Goal: Information Seeking & Learning: Learn about a topic

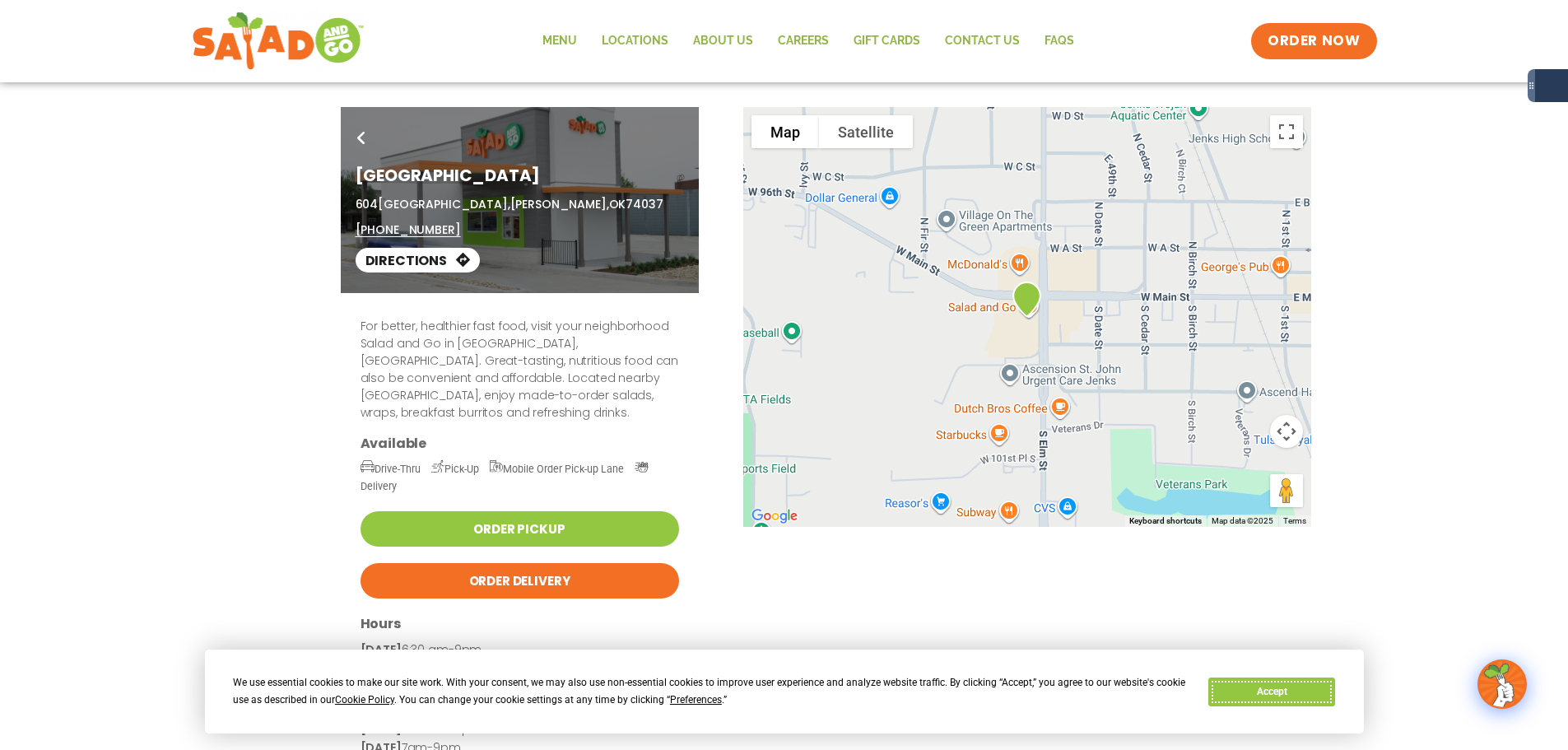
click at [1287, 692] on button "Accept" at bounding box center [1272, 692] width 127 height 29
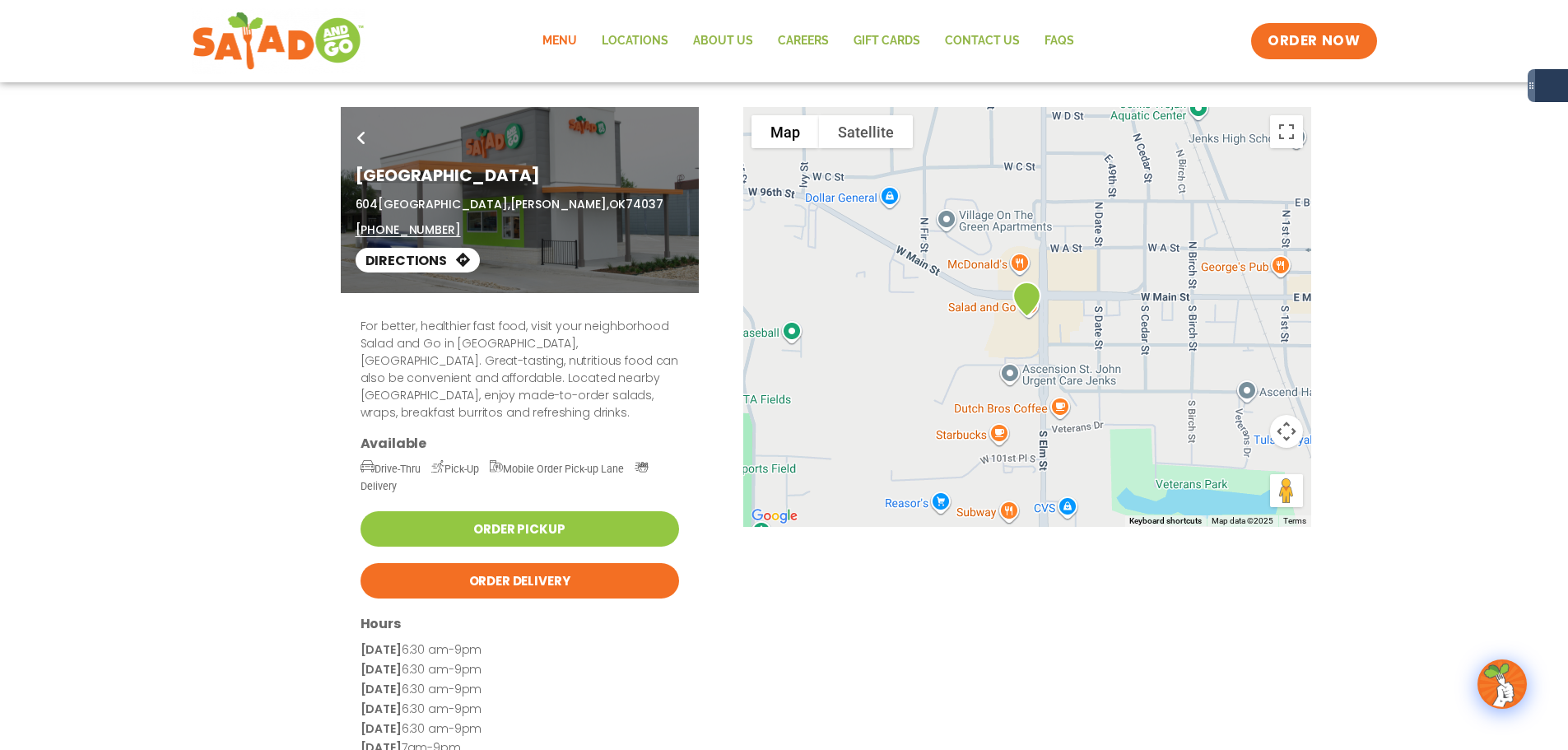
click at [553, 50] on link "Menu" at bounding box center [560, 40] width 60 height 38
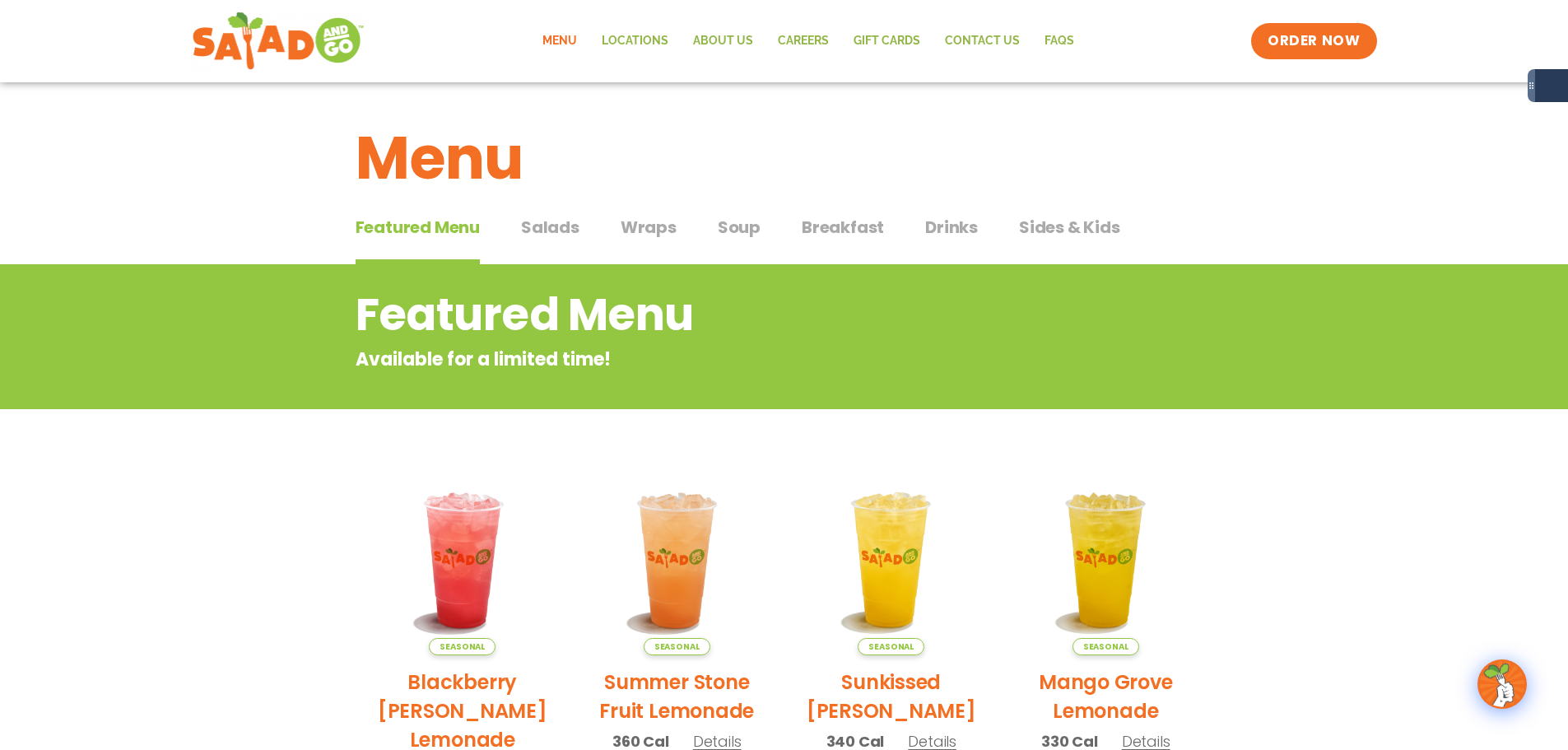
click at [548, 218] on span "Salads" at bounding box center [550, 227] width 59 height 25
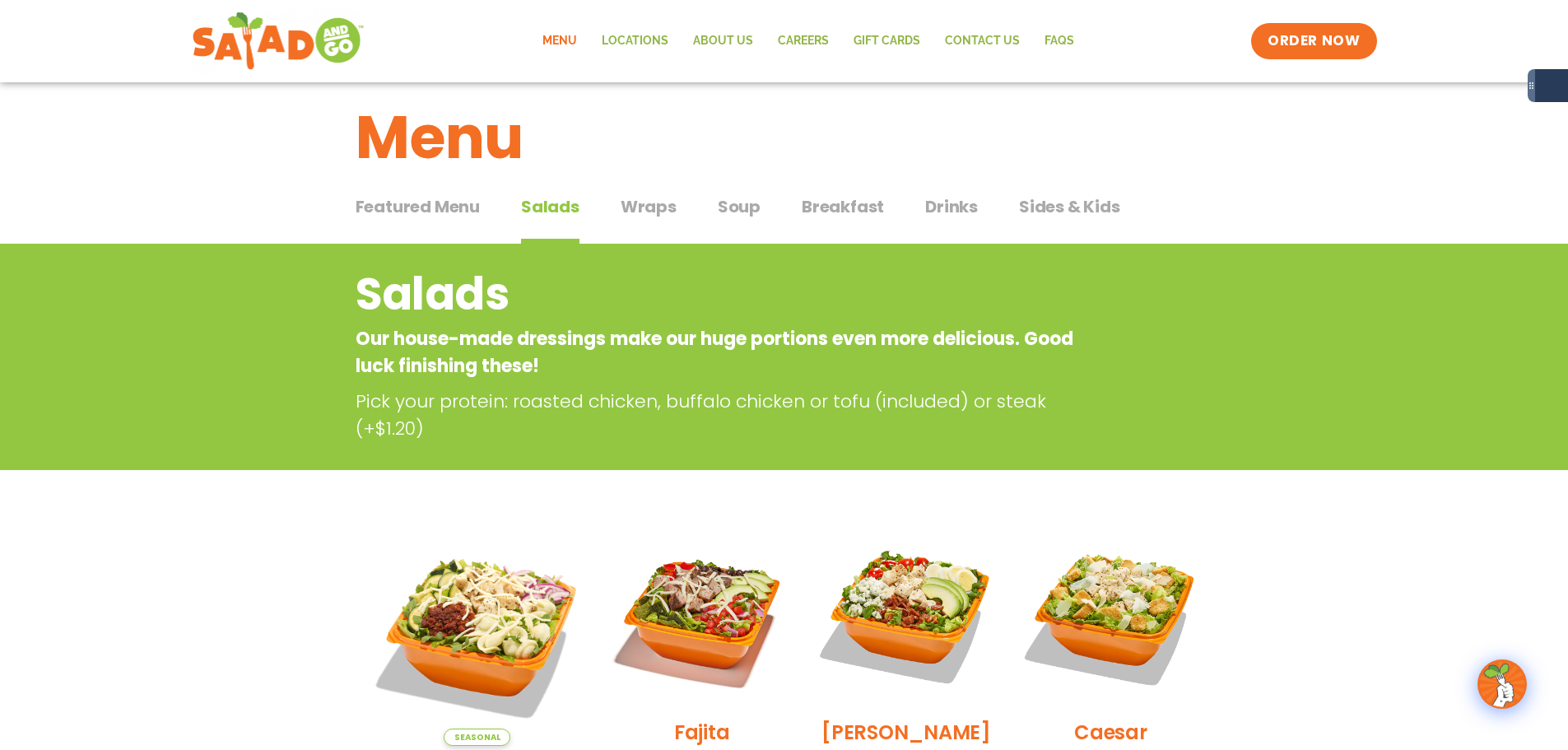
scroll to position [3, 0]
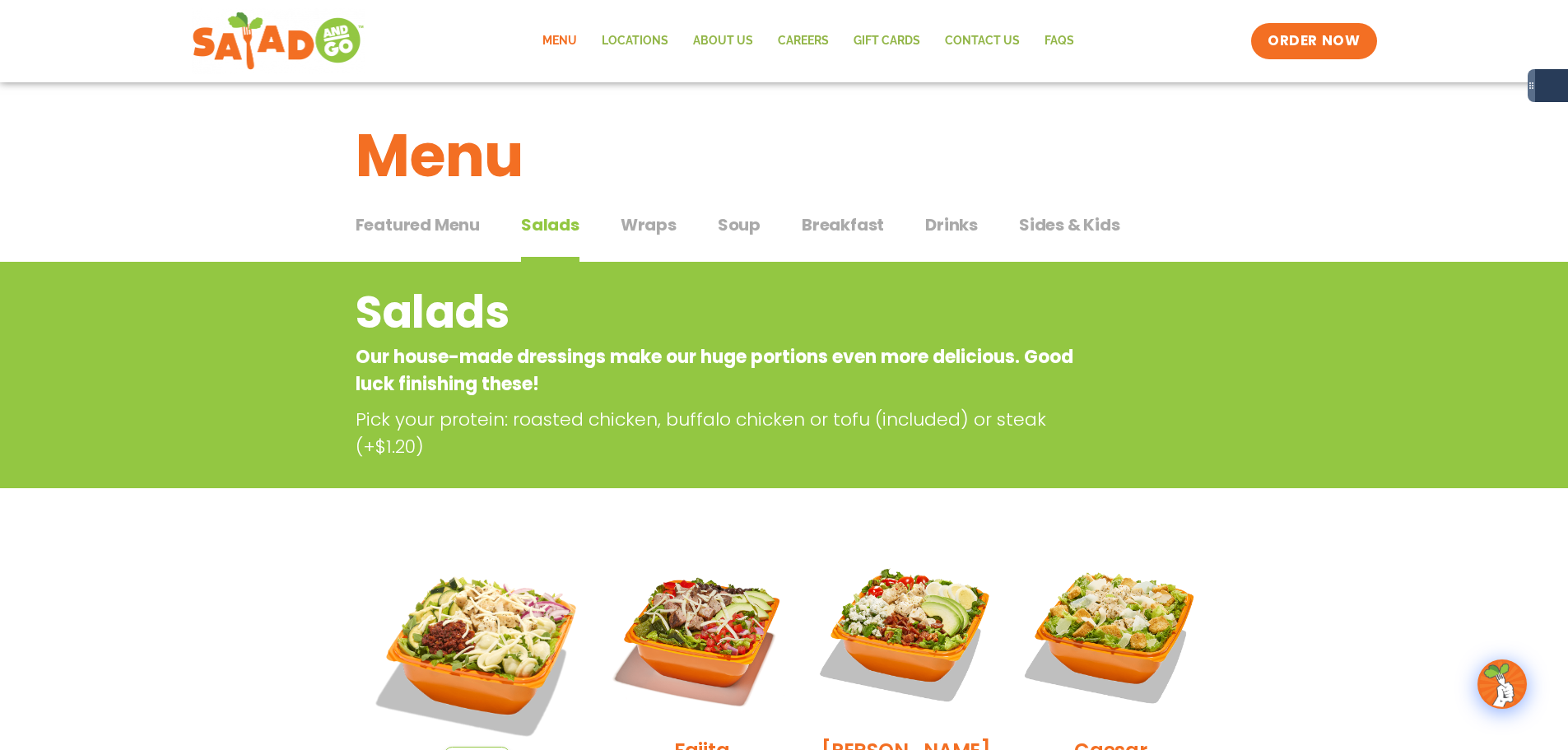
click at [631, 241] on button "Wraps Wraps" at bounding box center [649, 238] width 56 height 50
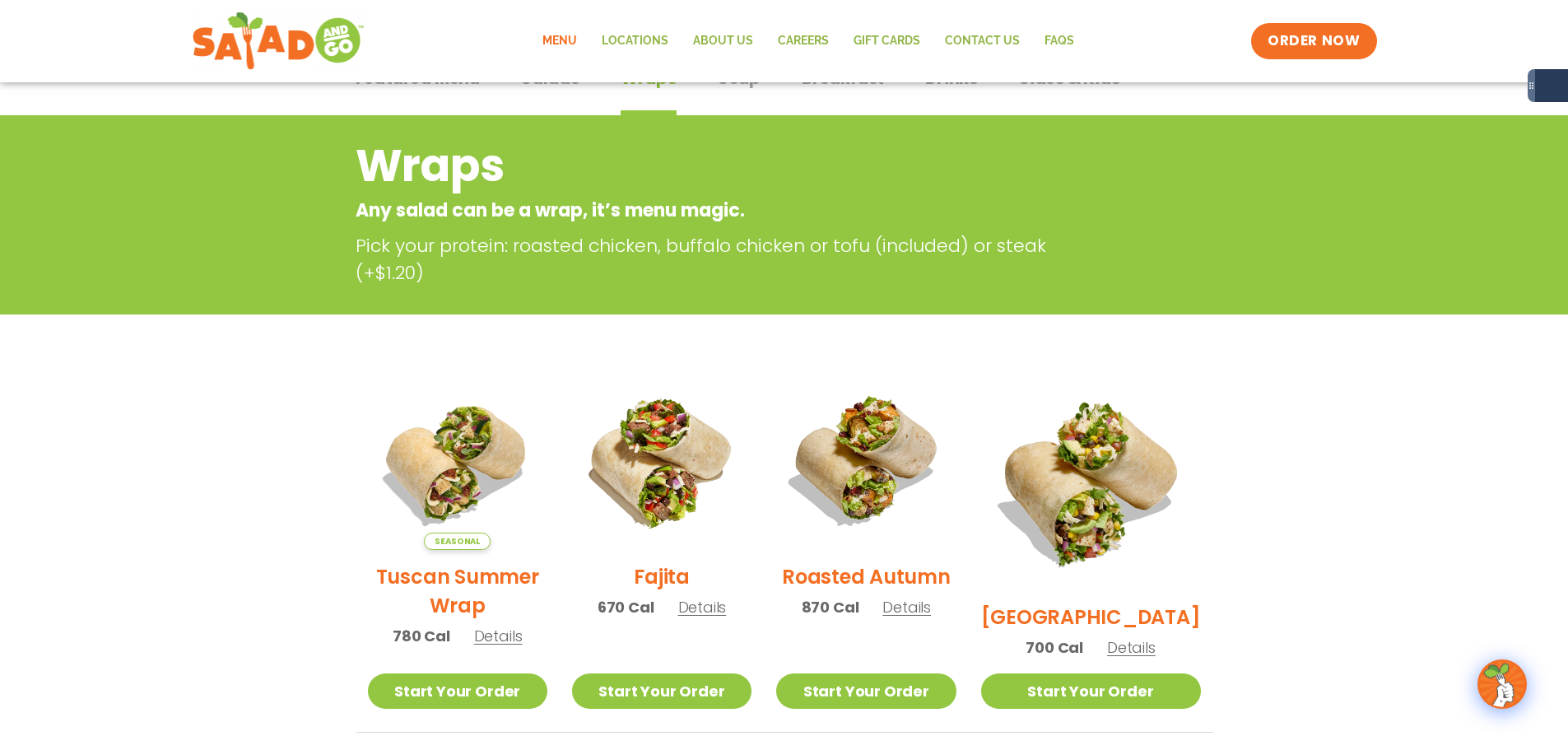
scroll to position [142, 0]
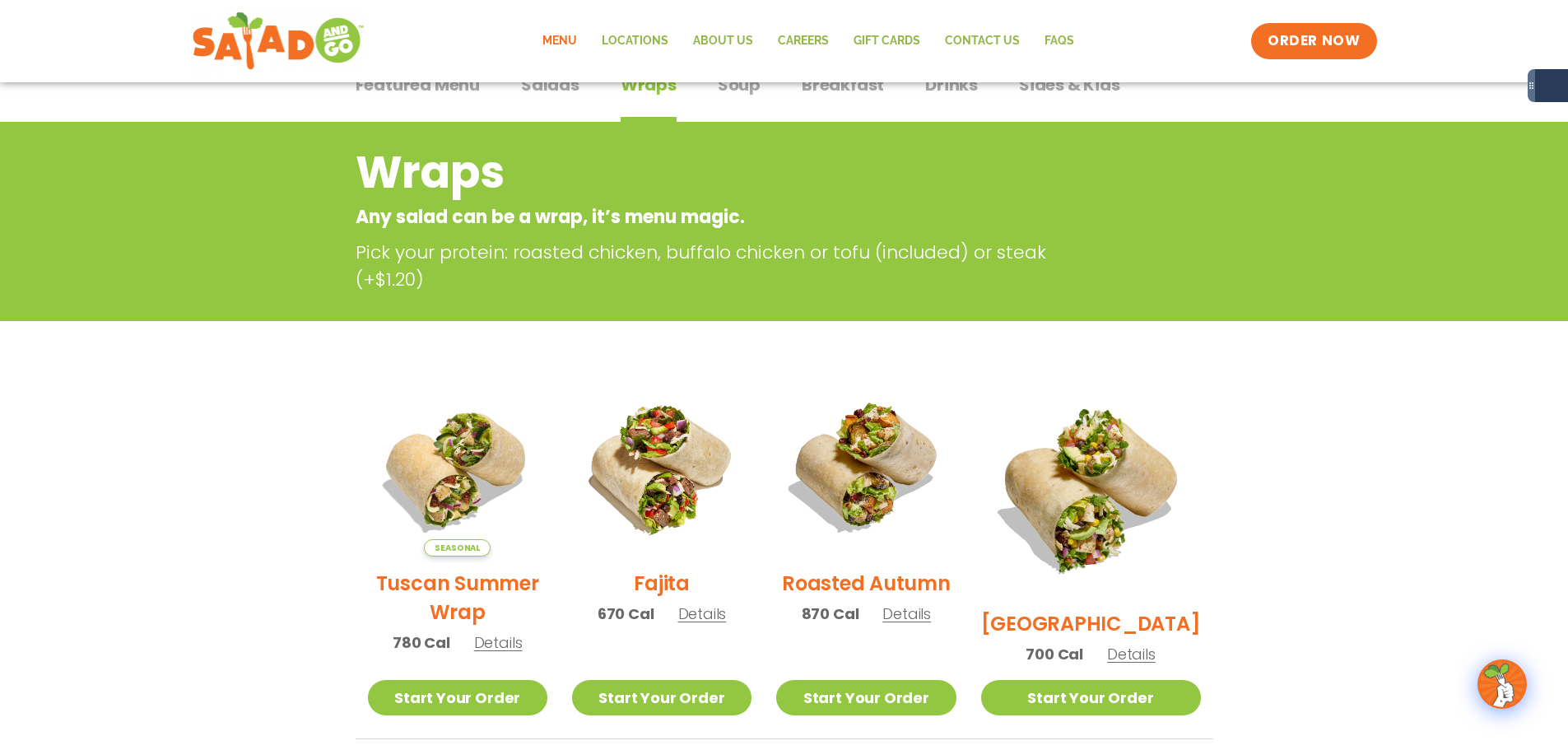
click at [529, 101] on button "Salads Salads" at bounding box center [550, 97] width 59 height 50
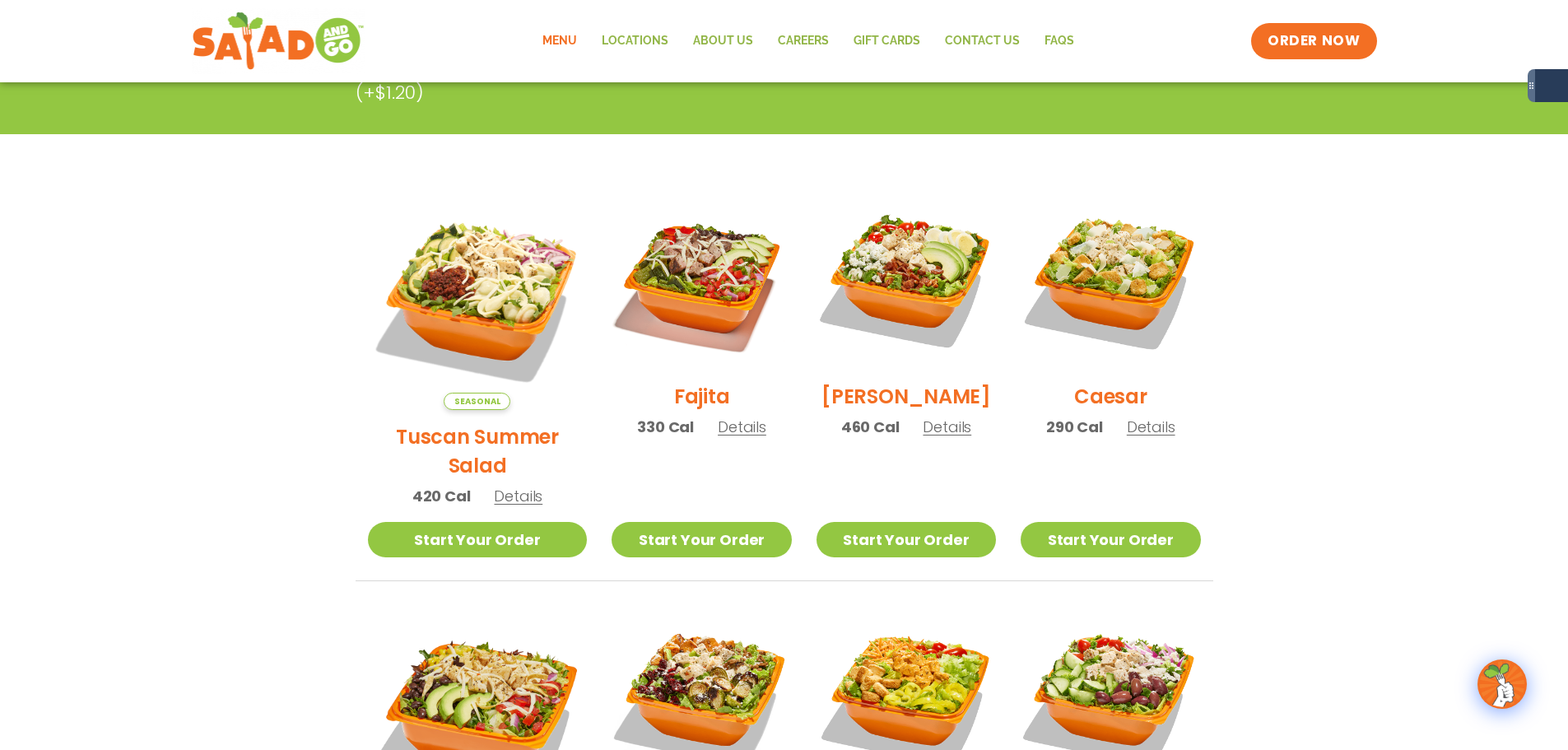
scroll to position [361, 0]
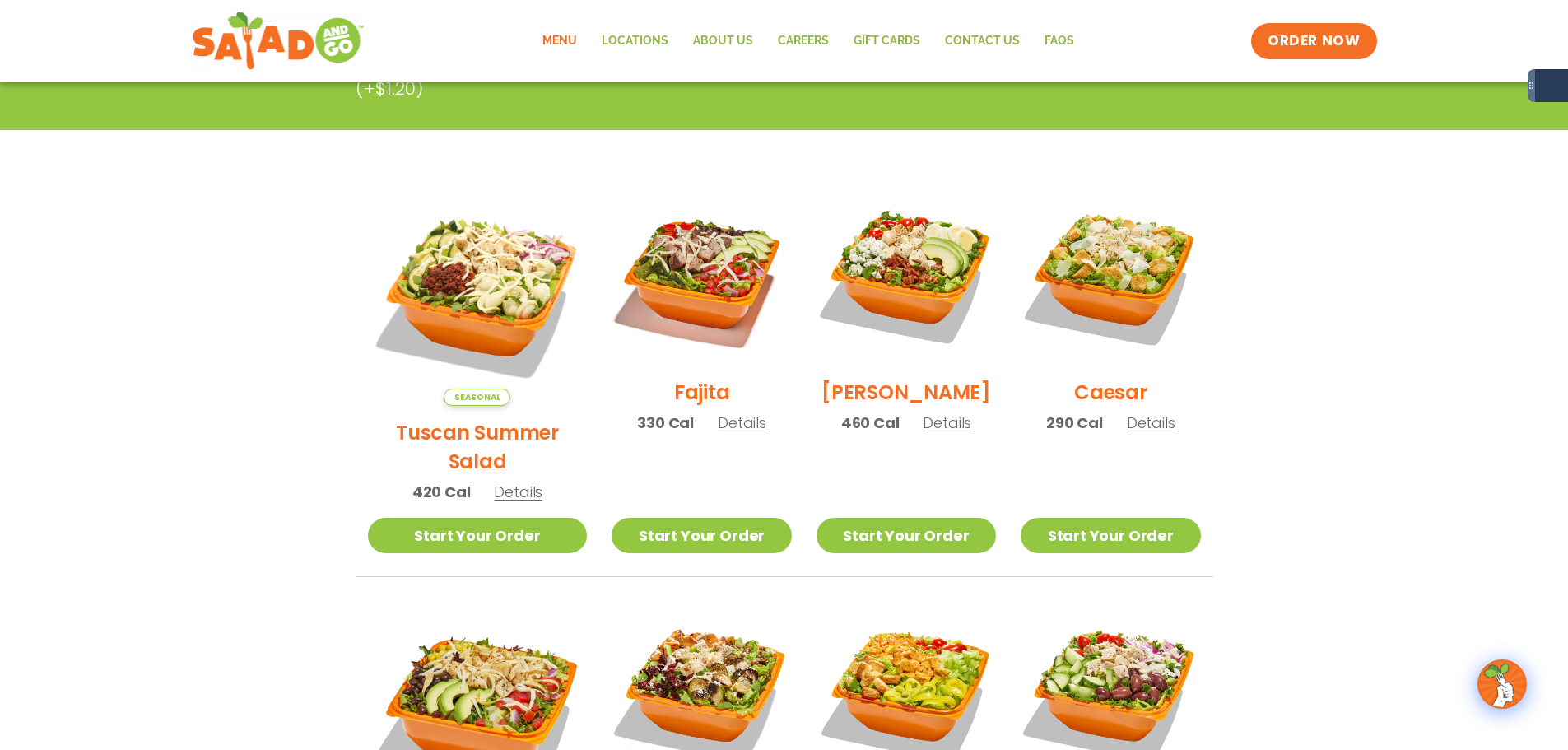
click at [515, 481] on span "Details" at bounding box center [518, 491] width 48 height 20
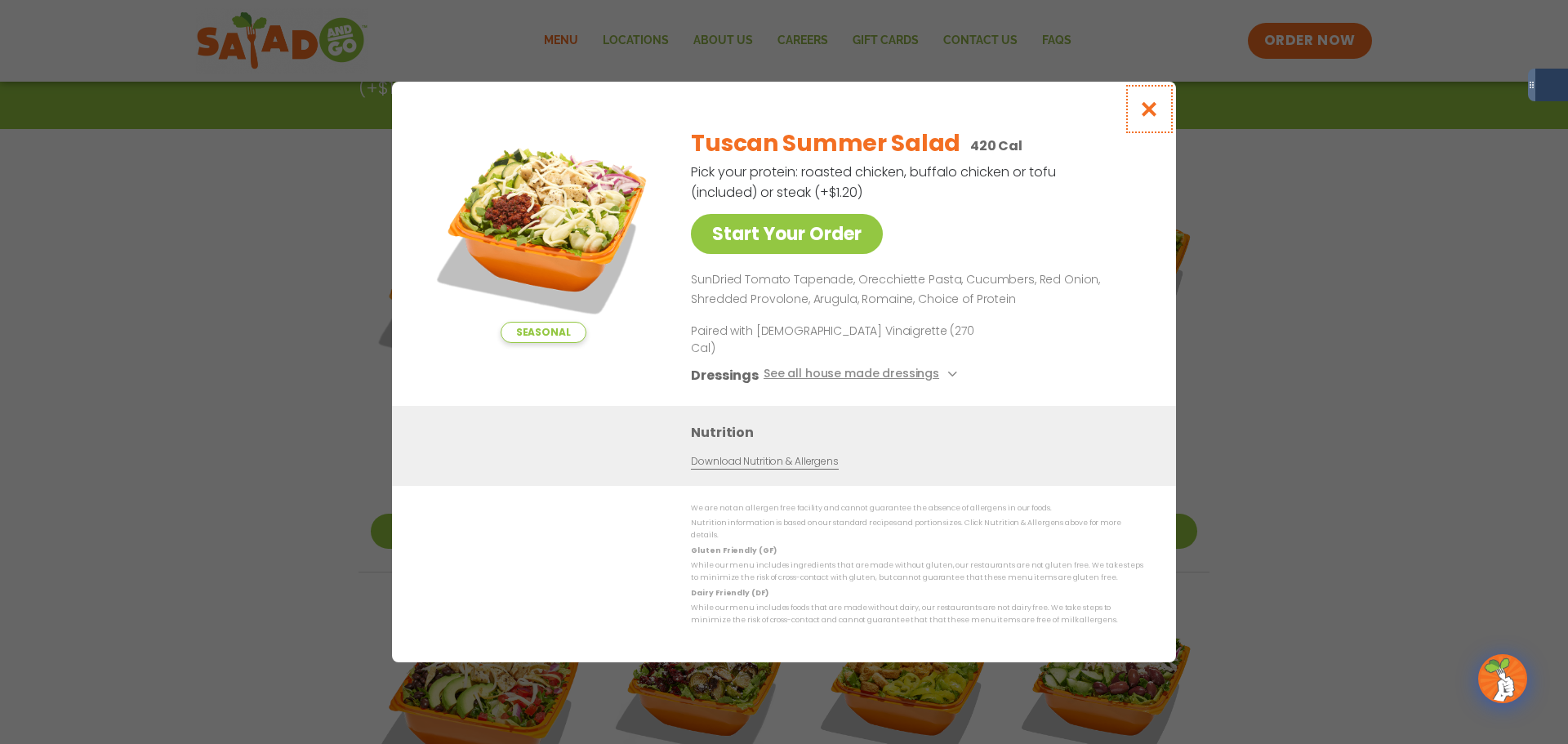
click at [1151, 117] on icon "Close modal" at bounding box center [1149, 109] width 20 height 17
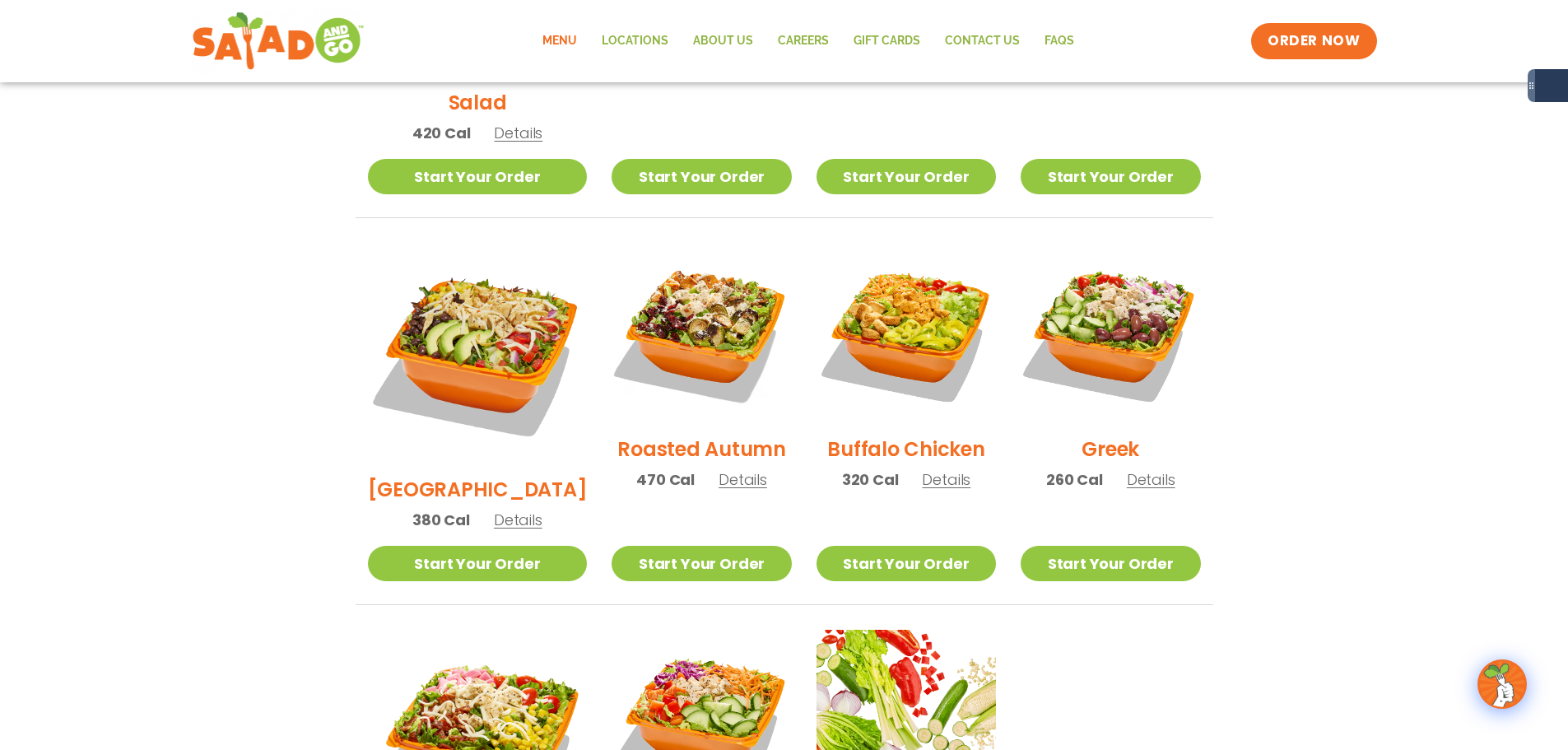
scroll to position [721, 0]
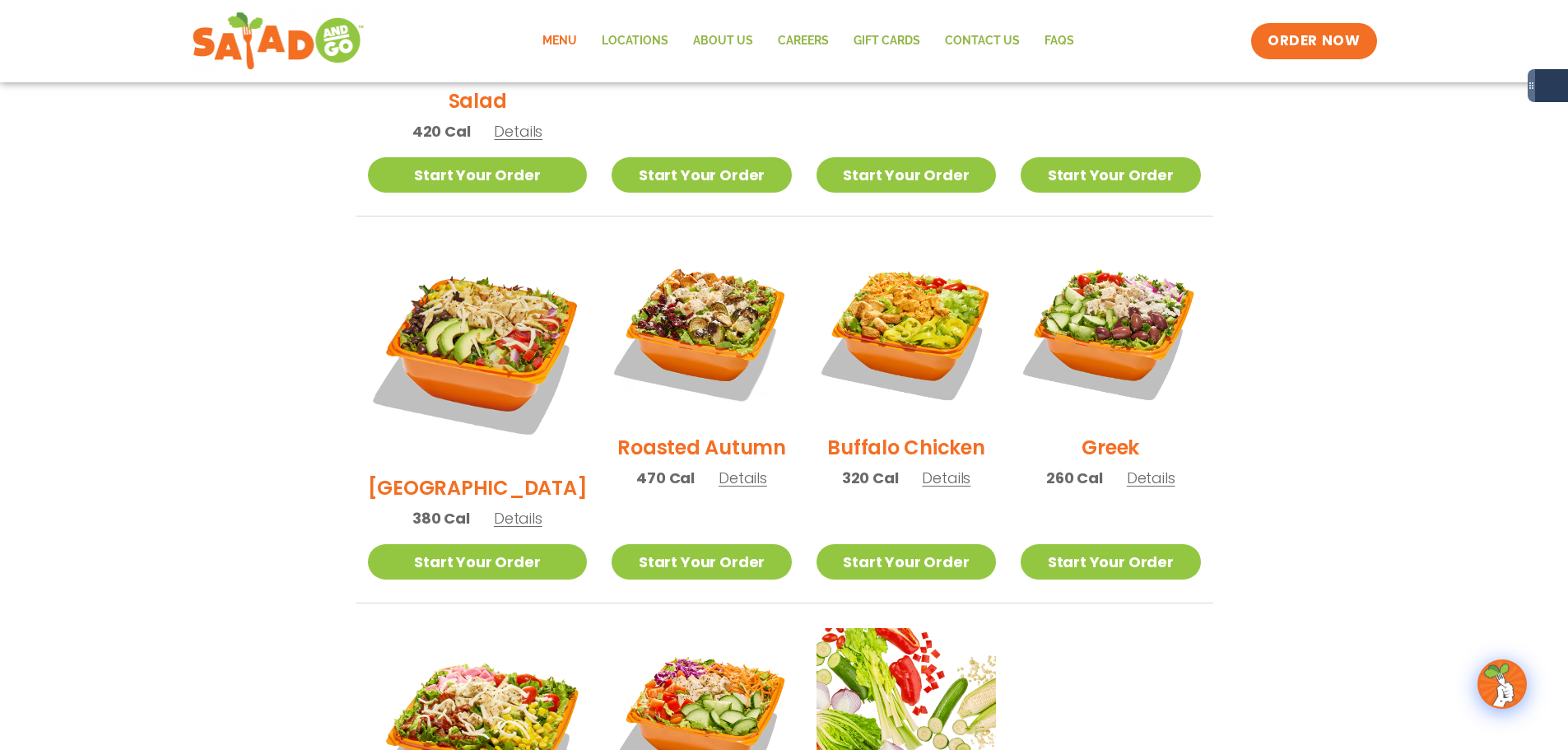
click at [495, 508] on span "Details" at bounding box center [518, 518] width 48 height 20
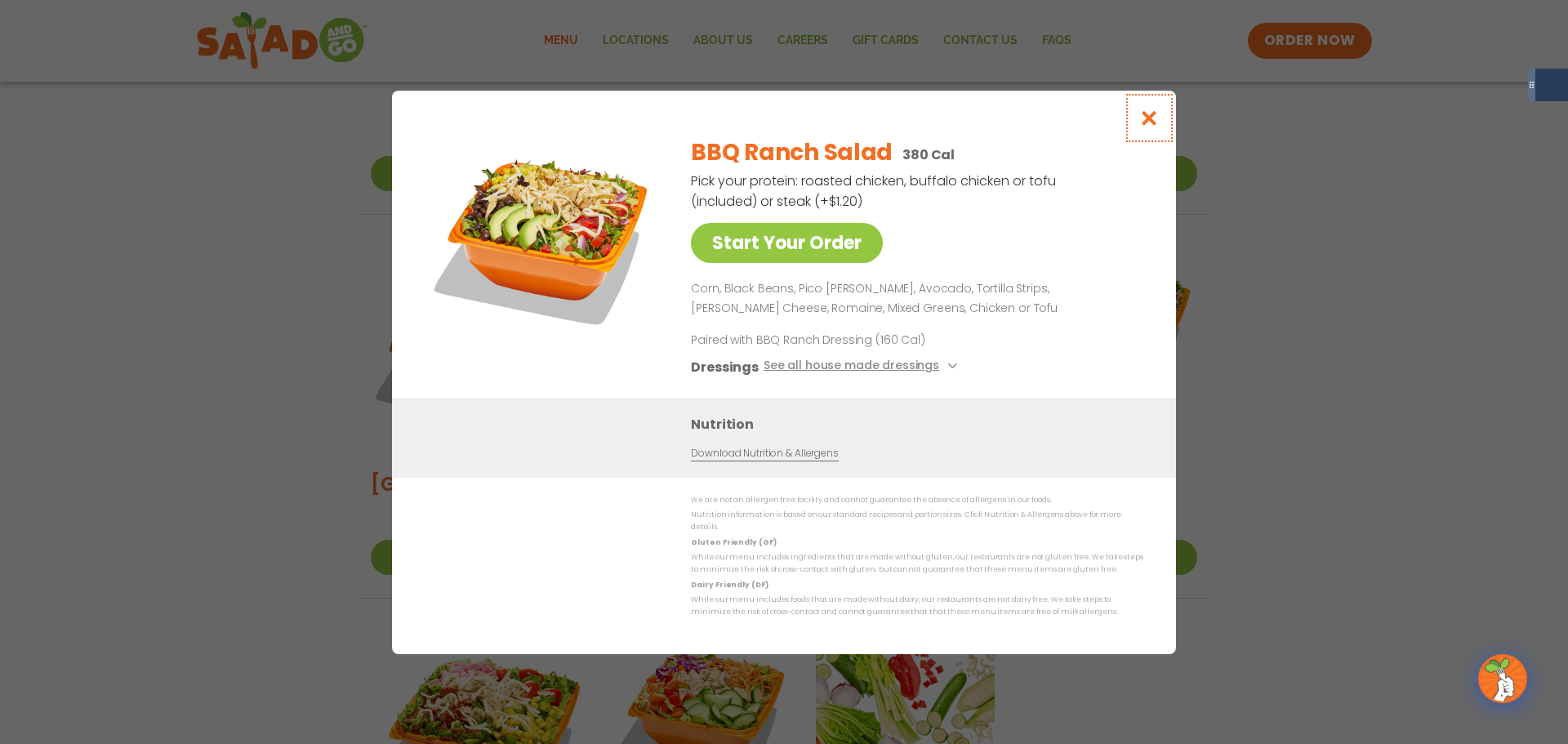
drag, startPoint x: 1154, startPoint y: 133, endPoint x: 826, endPoint y: 399, distance: 422.3
click at [1152, 132] on button "Close modal" at bounding box center [1150, 117] width 53 height 54
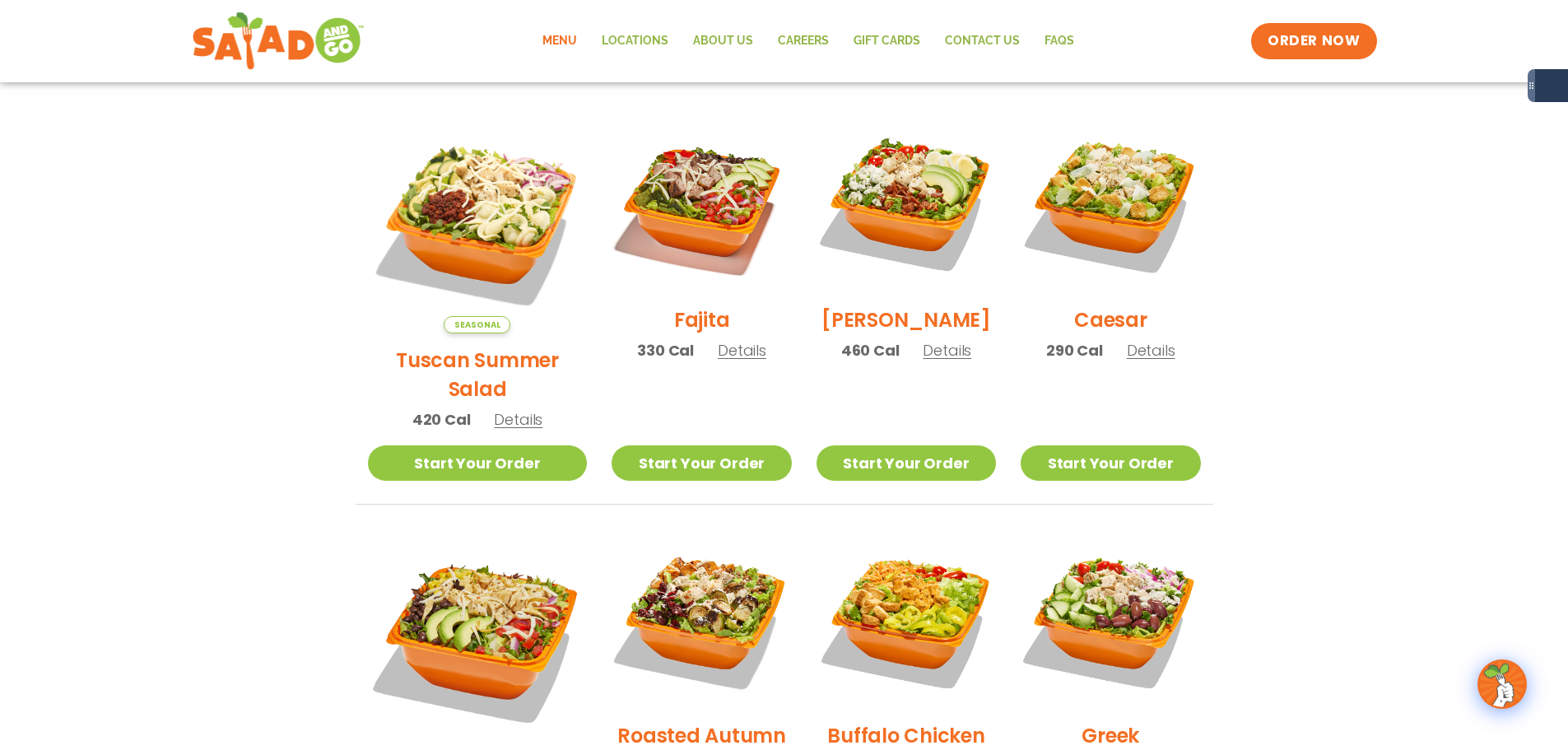
scroll to position [420, 0]
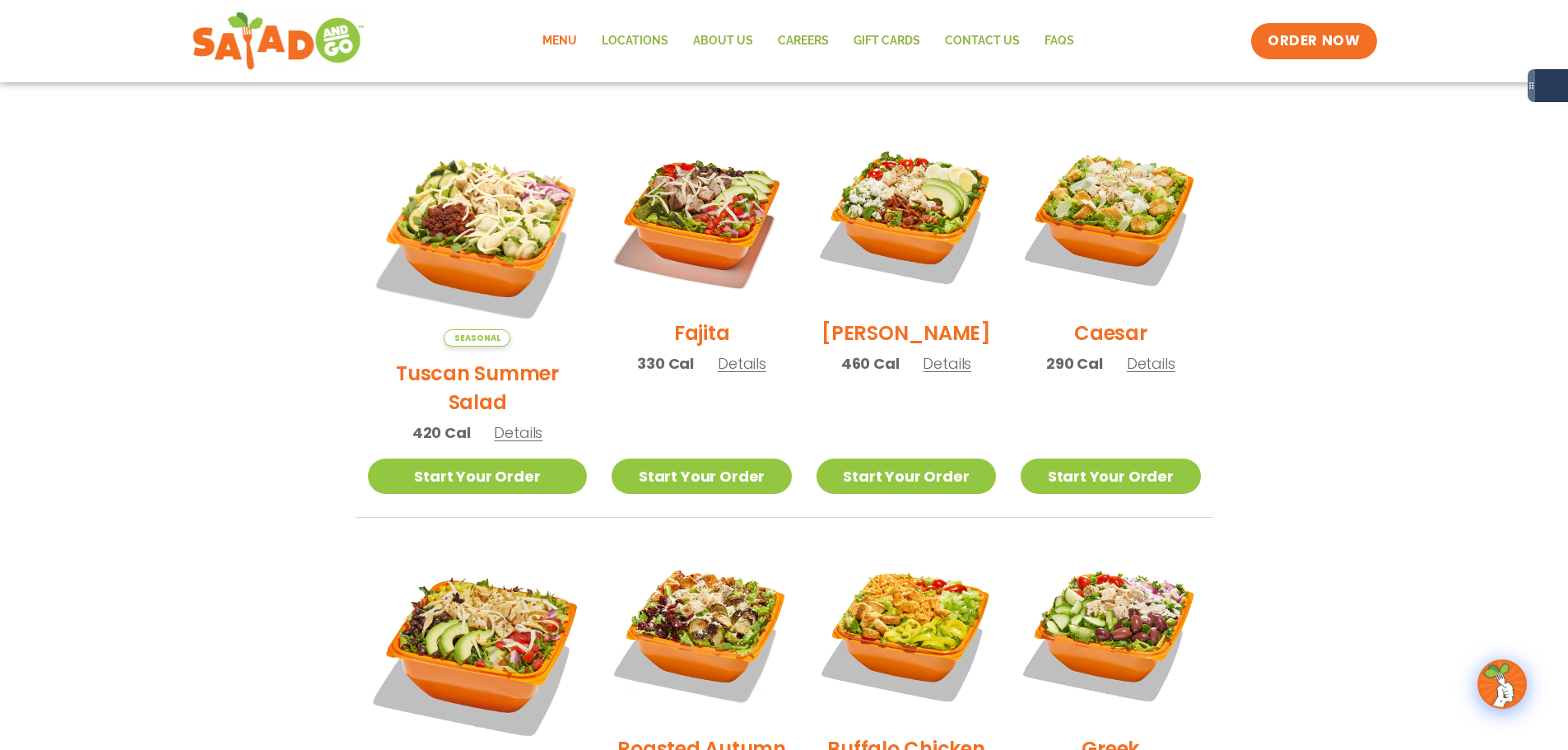
click at [1137, 374] on span "Details" at bounding box center [1151, 363] width 48 height 20
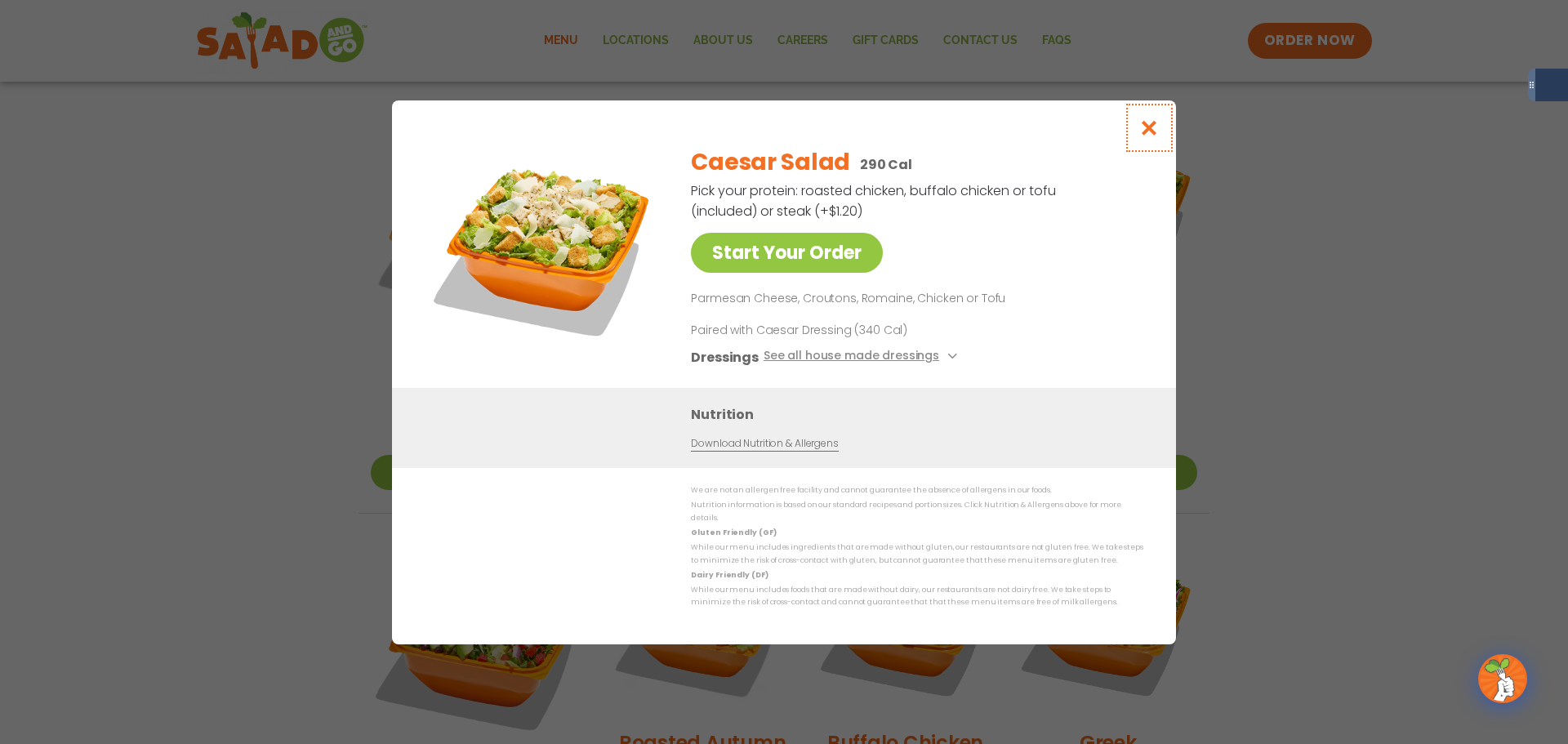
click at [1151, 137] on icon "Close modal" at bounding box center [1149, 128] width 20 height 17
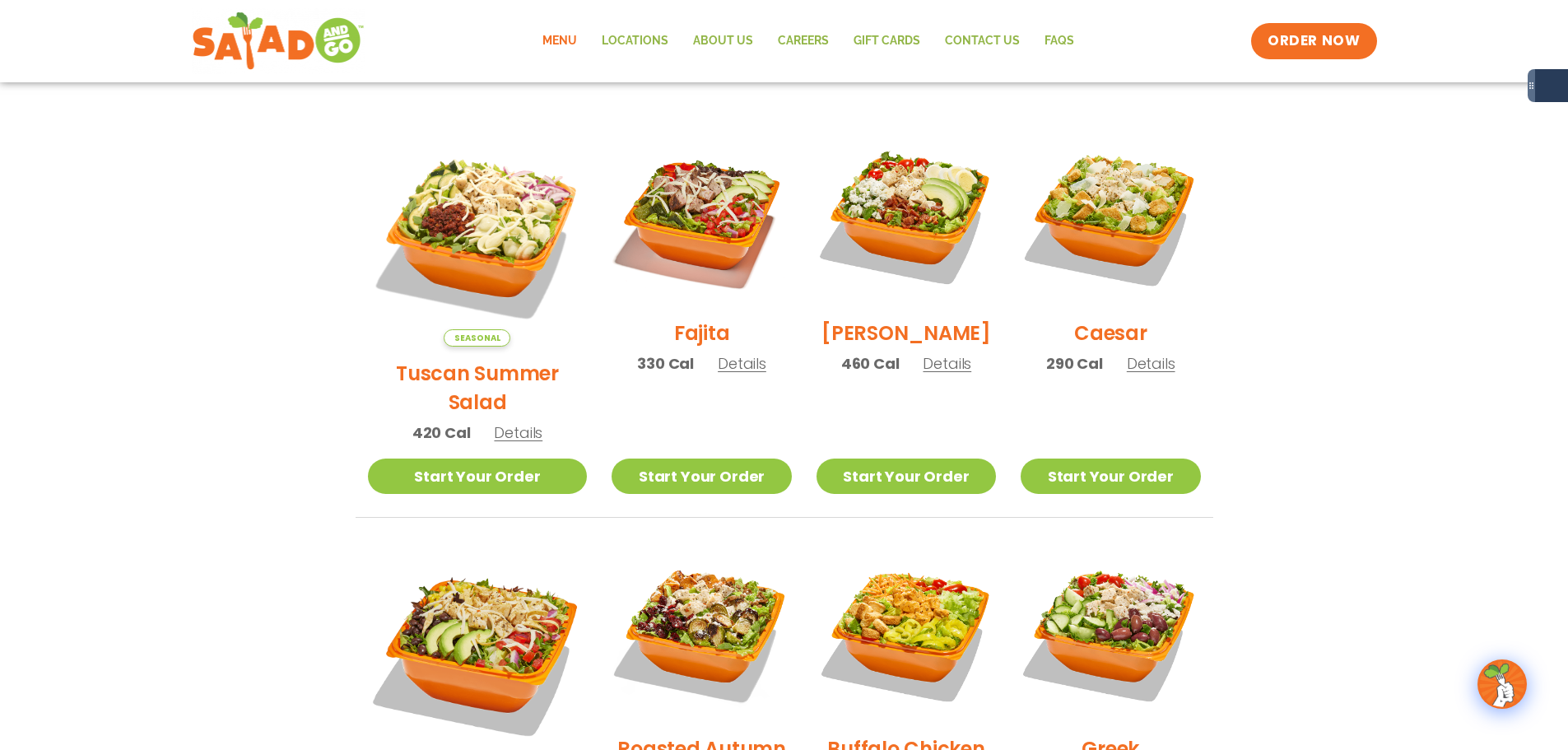
click at [718, 374] on span "Details" at bounding box center [742, 363] width 48 height 20
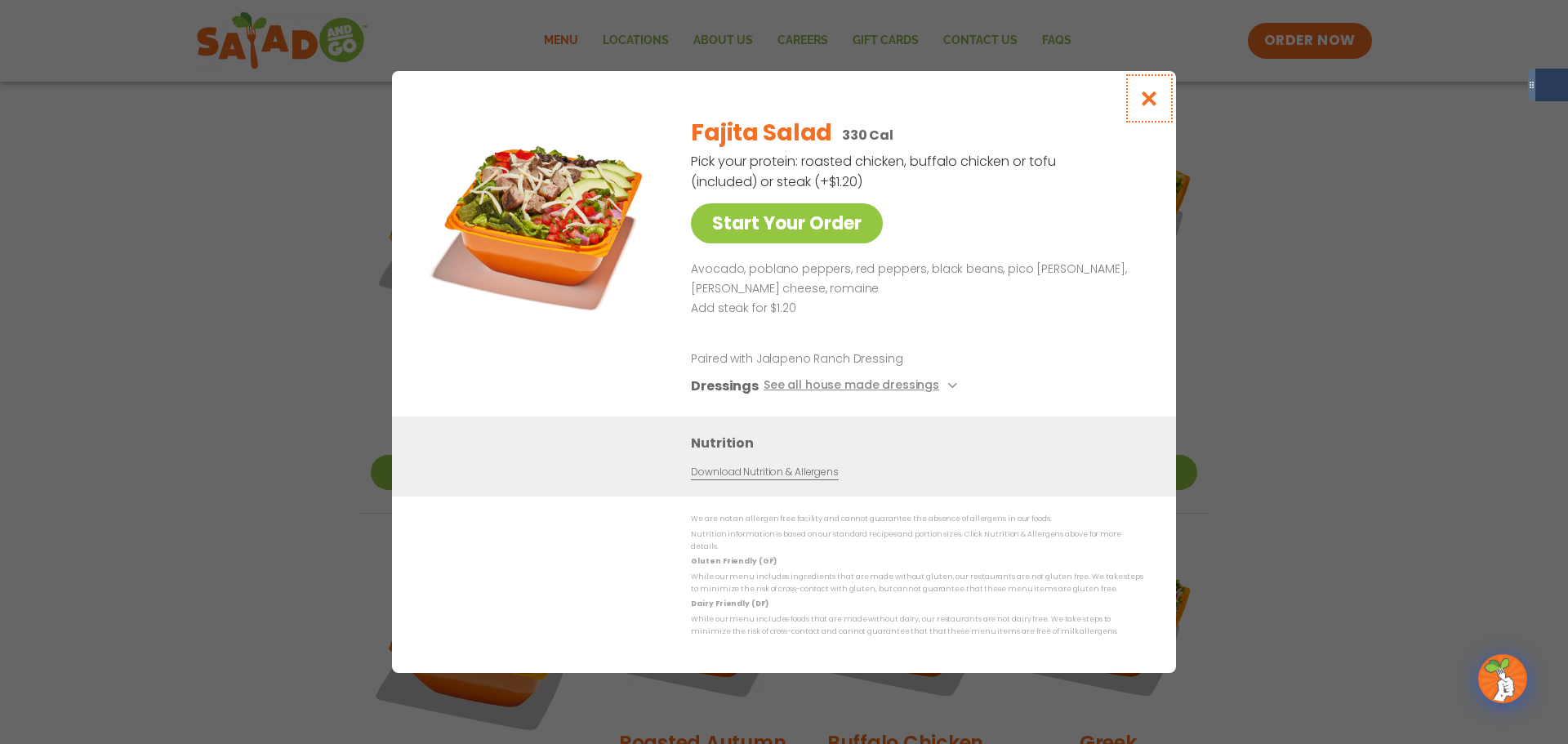
drag, startPoint x: 1146, startPoint y: 112, endPoint x: 1079, endPoint y: 153, distance: 78.5
click at [1146, 107] on icon "Close modal" at bounding box center [1149, 98] width 20 height 17
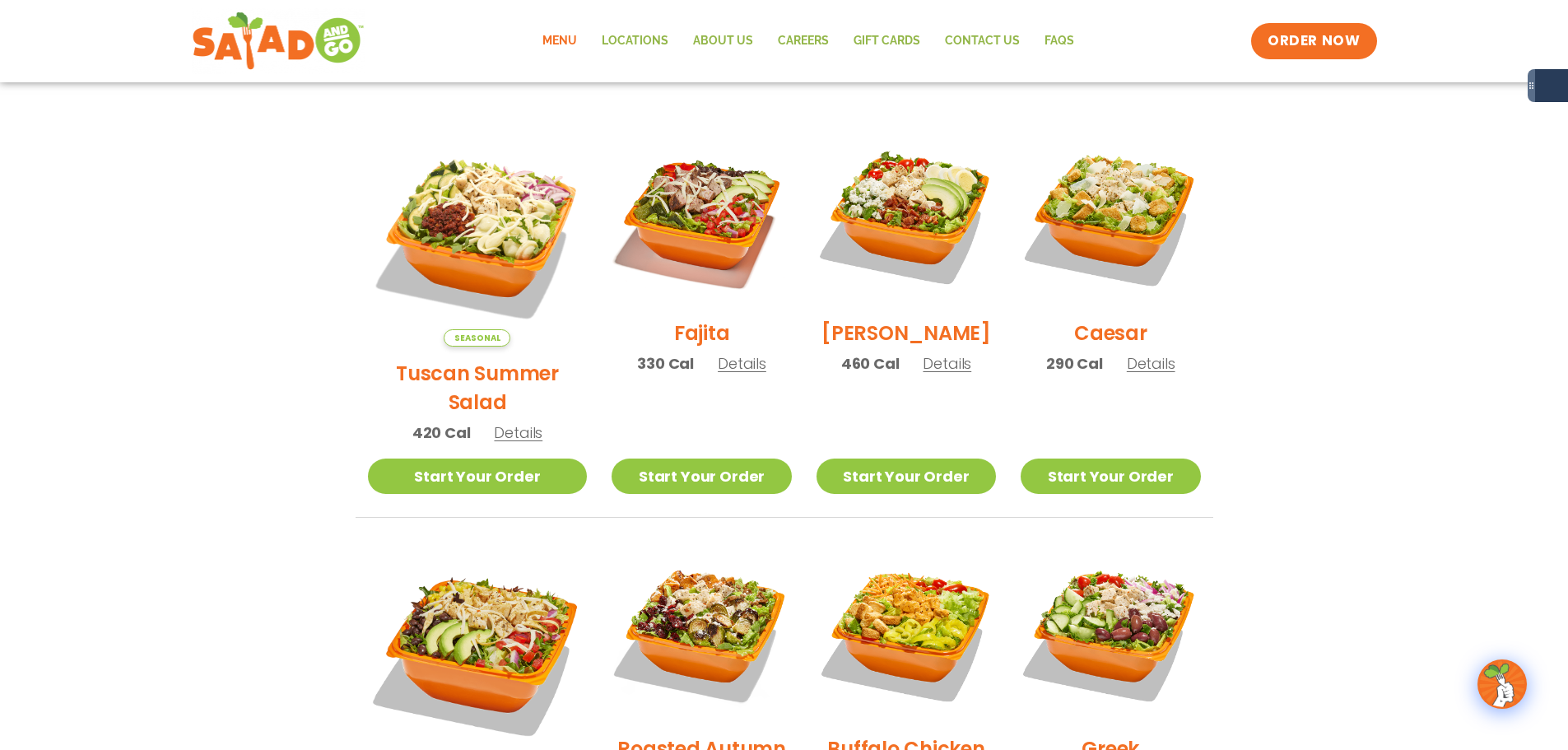
click at [501, 423] on span "Details" at bounding box center [518, 432] width 48 height 20
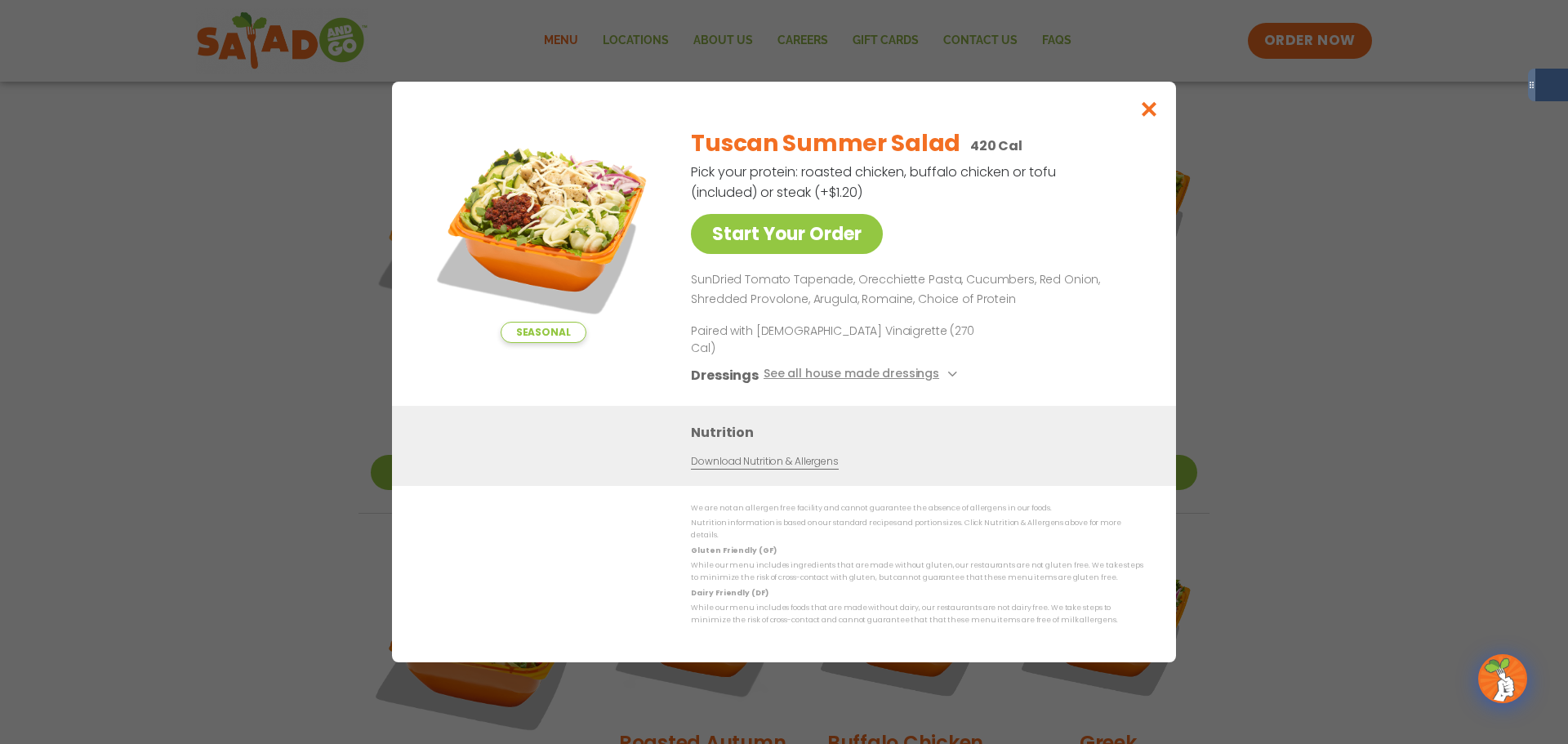
click at [591, 205] on img at bounding box center [542, 228] width 228 height 228
click at [1151, 117] on icon "Close modal" at bounding box center [1149, 109] width 20 height 17
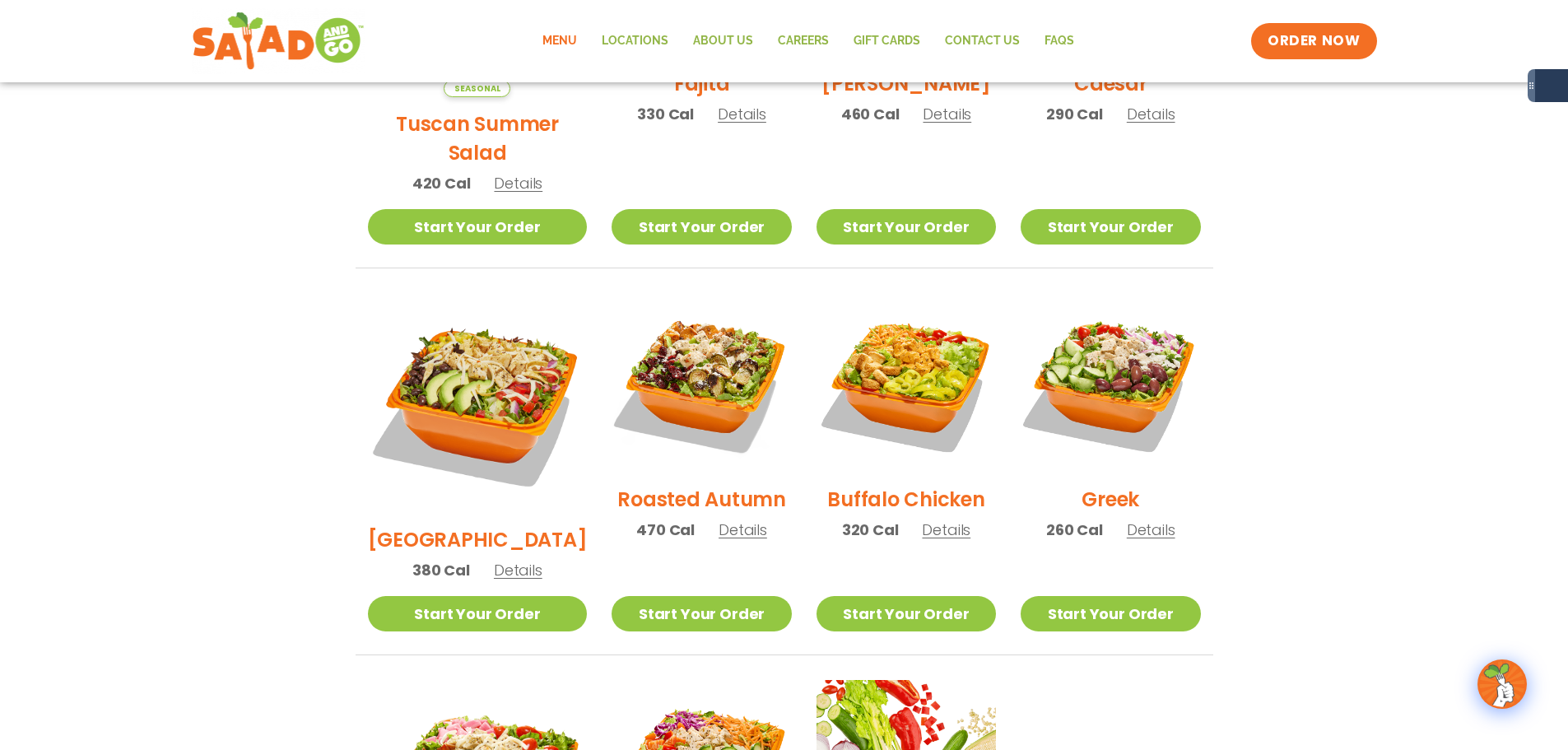
scroll to position [672, 0]
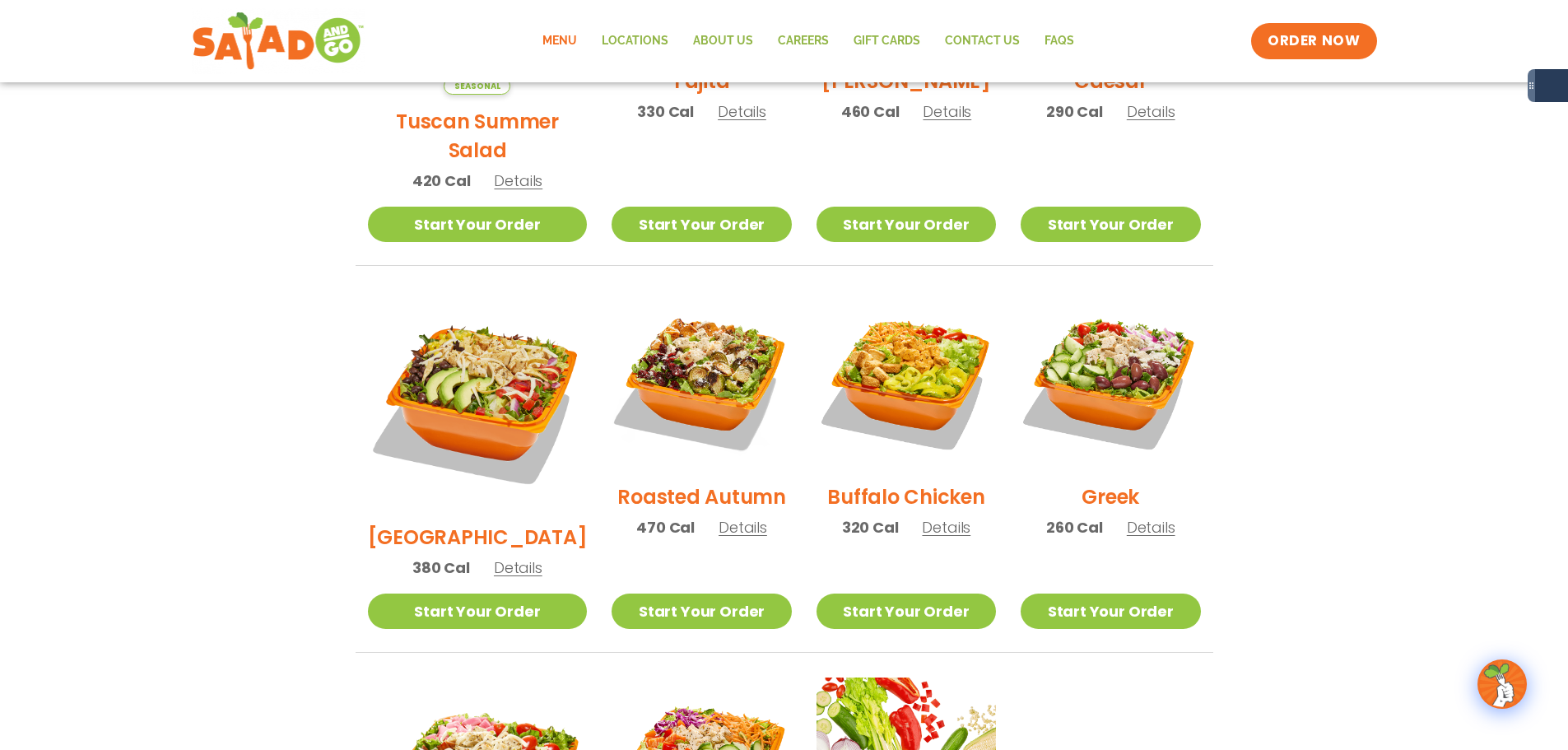
click at [925, 517] on span "Details" at bounding box center [946, 527] width 48 height 20
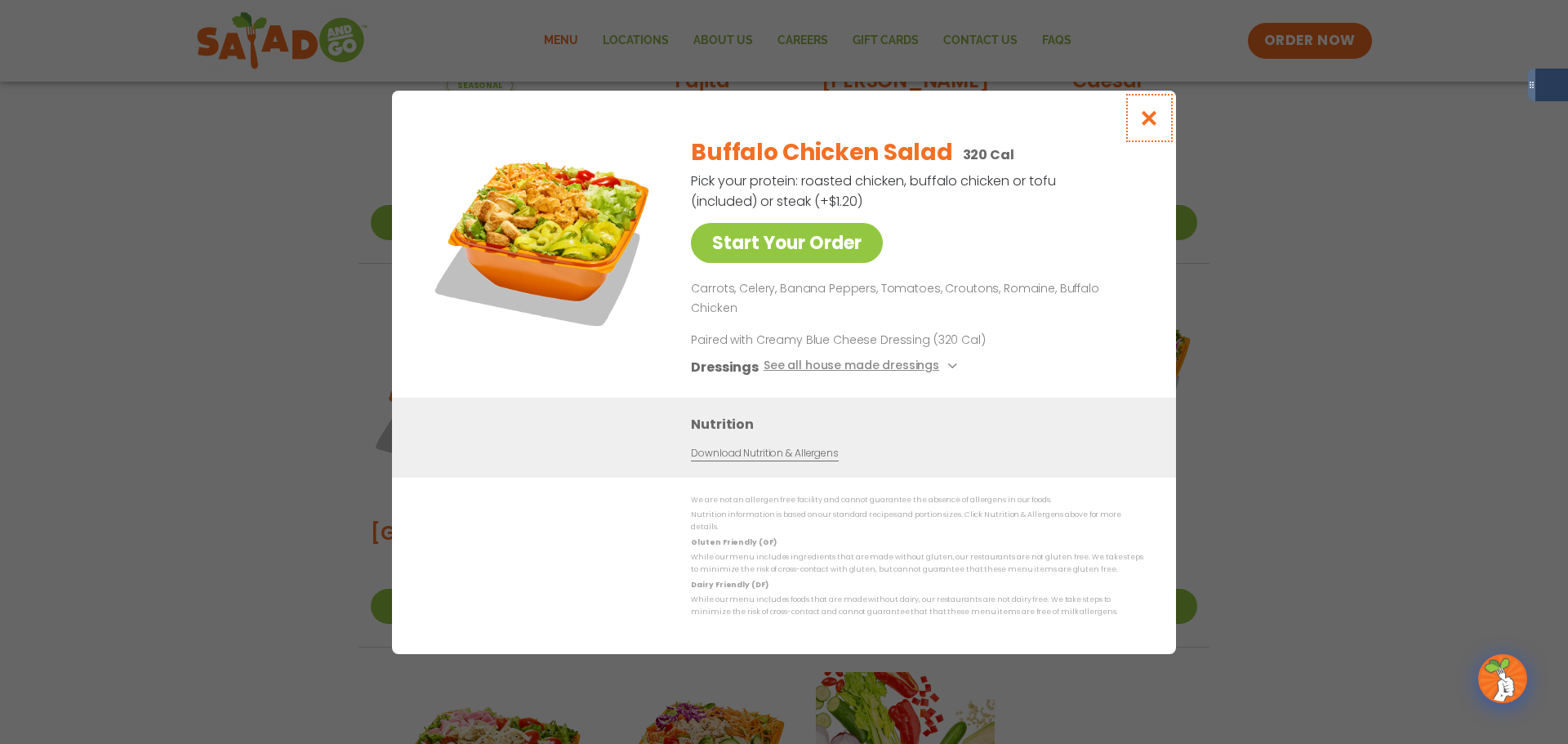
click at [1146, 127] on icon "Close modal" at bounding box center [1149, 118] width 20 height 17
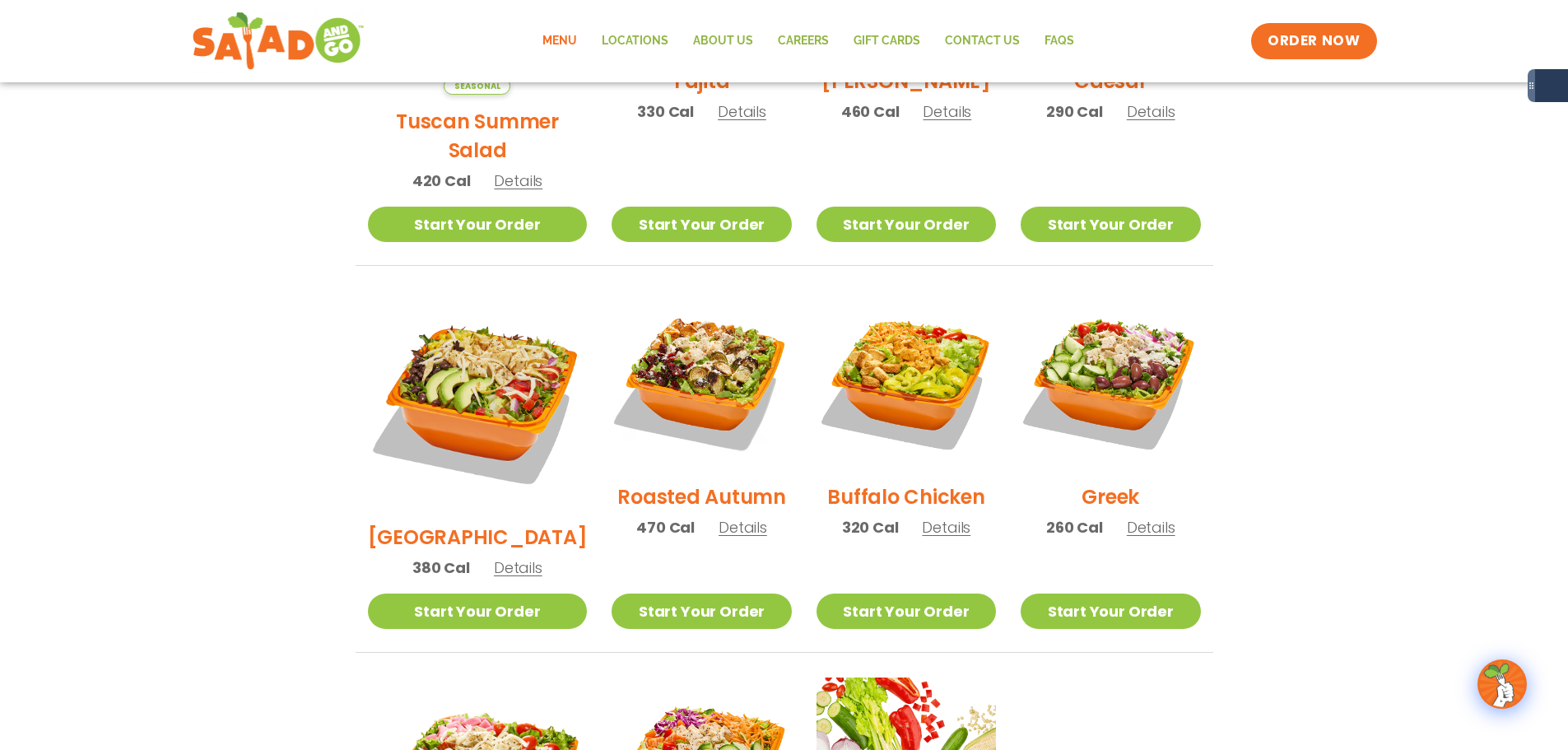
click at [718, 517] on span "Details" at bounding box center [742, 527] width 48 height 20
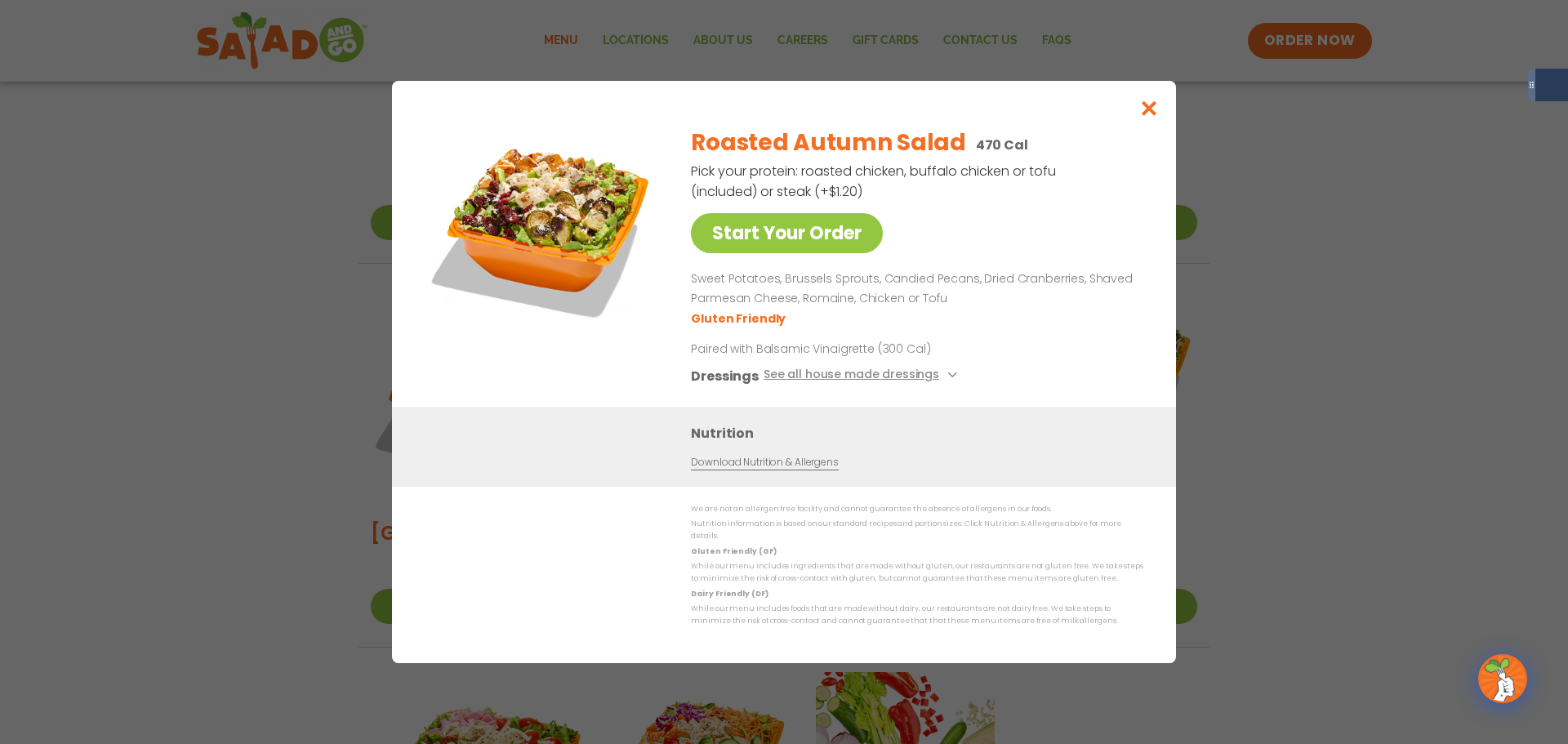
click at [584, 205] on img at bounding box center [542, 227] width 228 height 228
click at [1154, 115] on icon "Close modal" at bounding box center [1149, 108] width 20 height 17
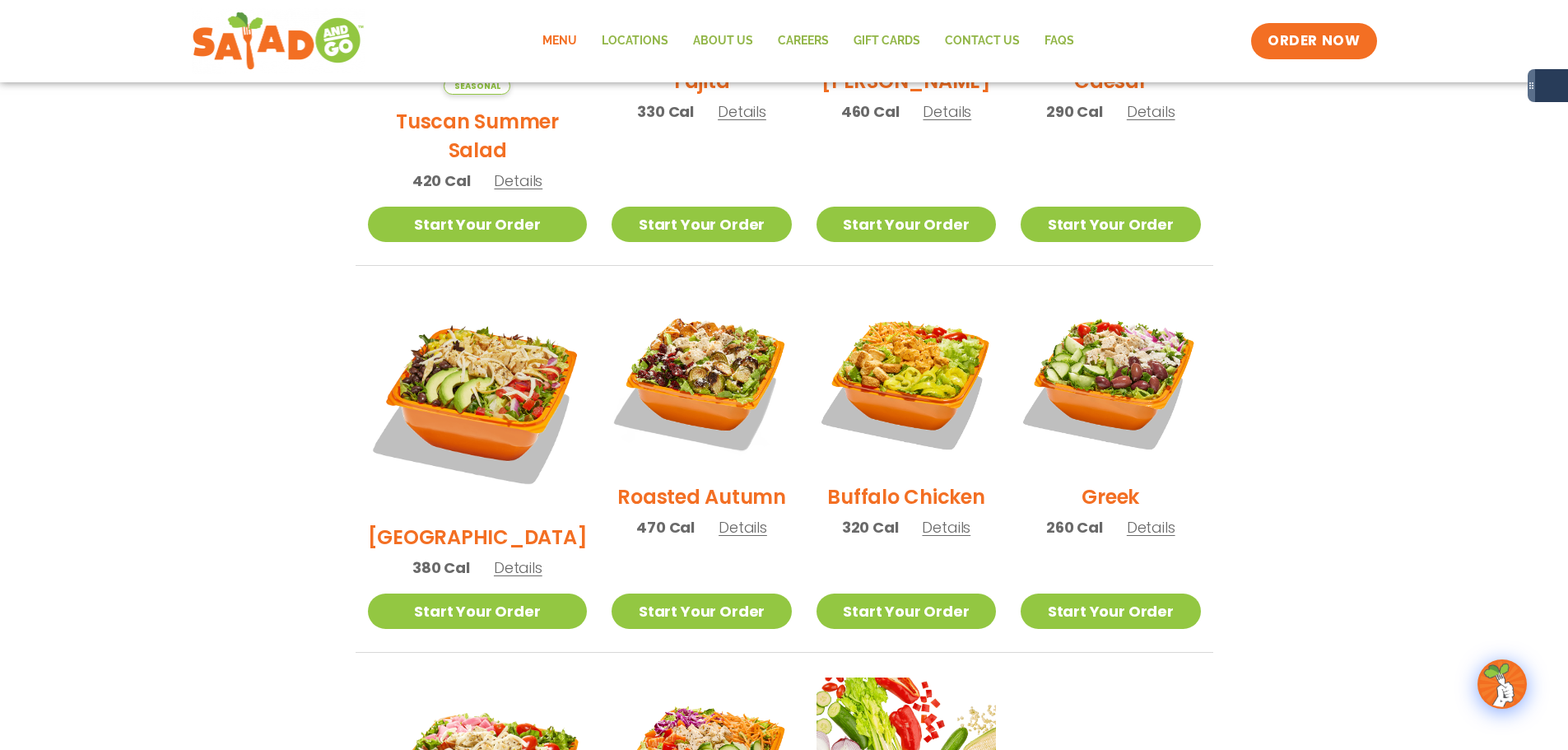
click at [513, 557] on span "Details" at bounding box center [518, 567] width 48 height 20
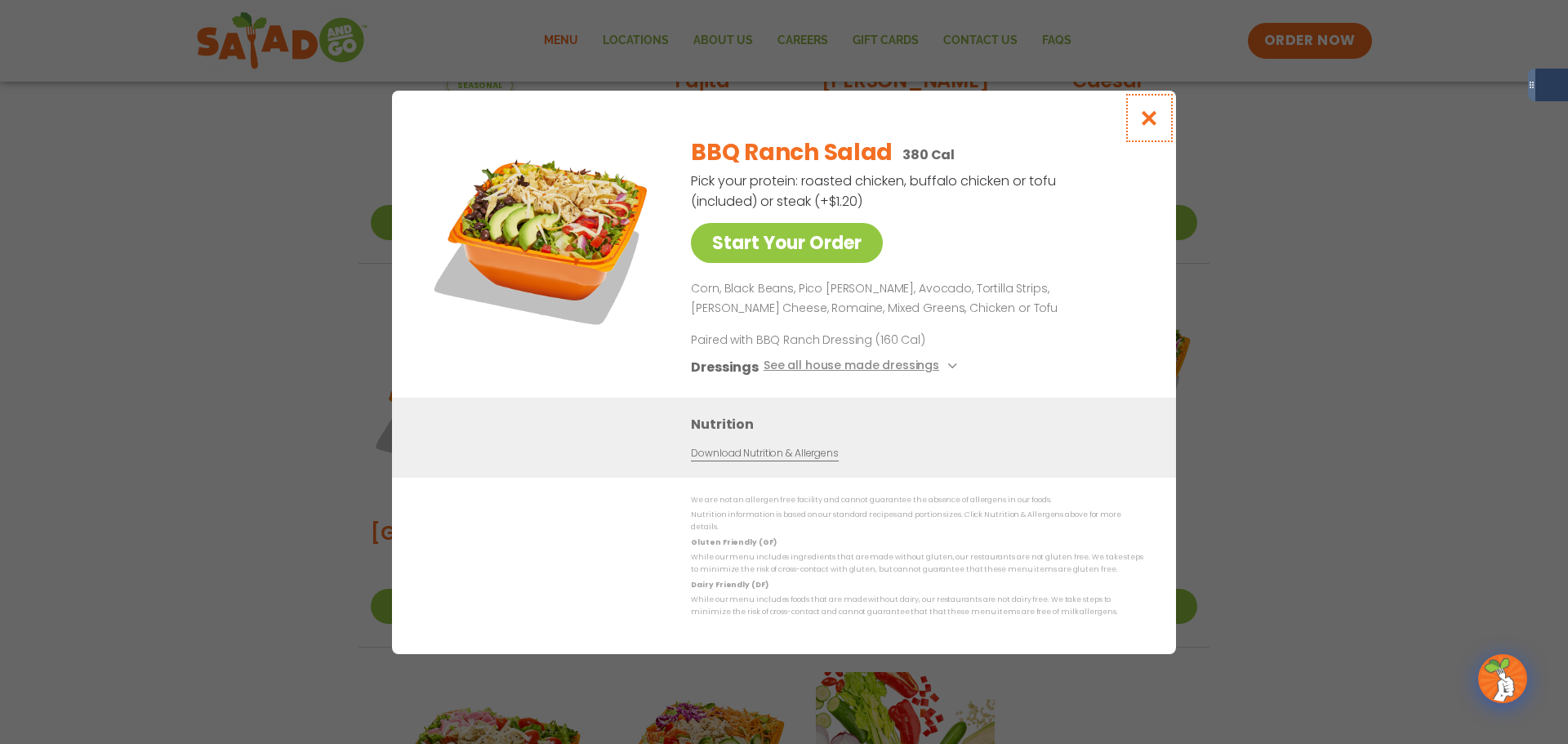
click at [1157, 127] on icon "Close modal" at bounding box center [1149, 118] width 20 height 17
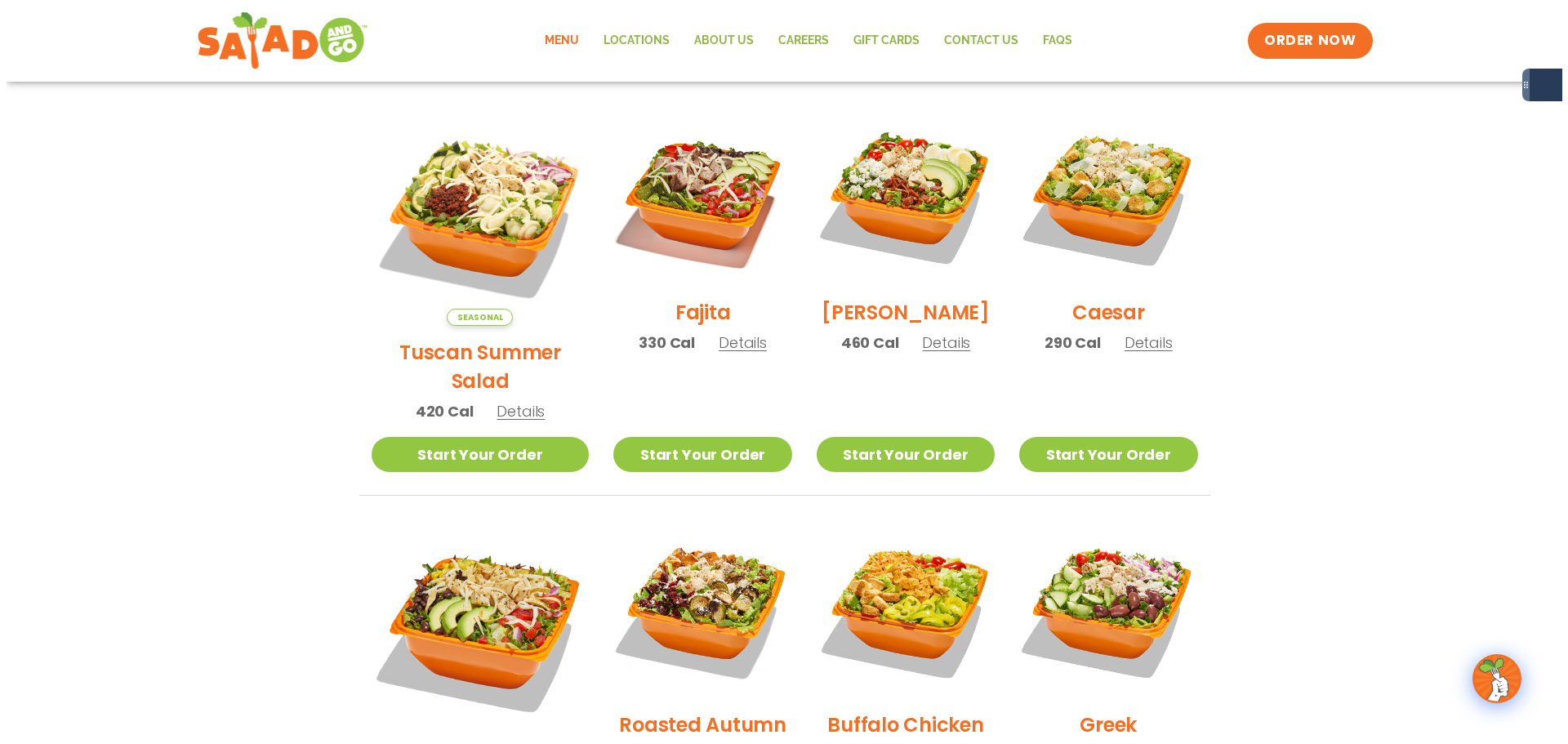
scroll to position [436, 0]
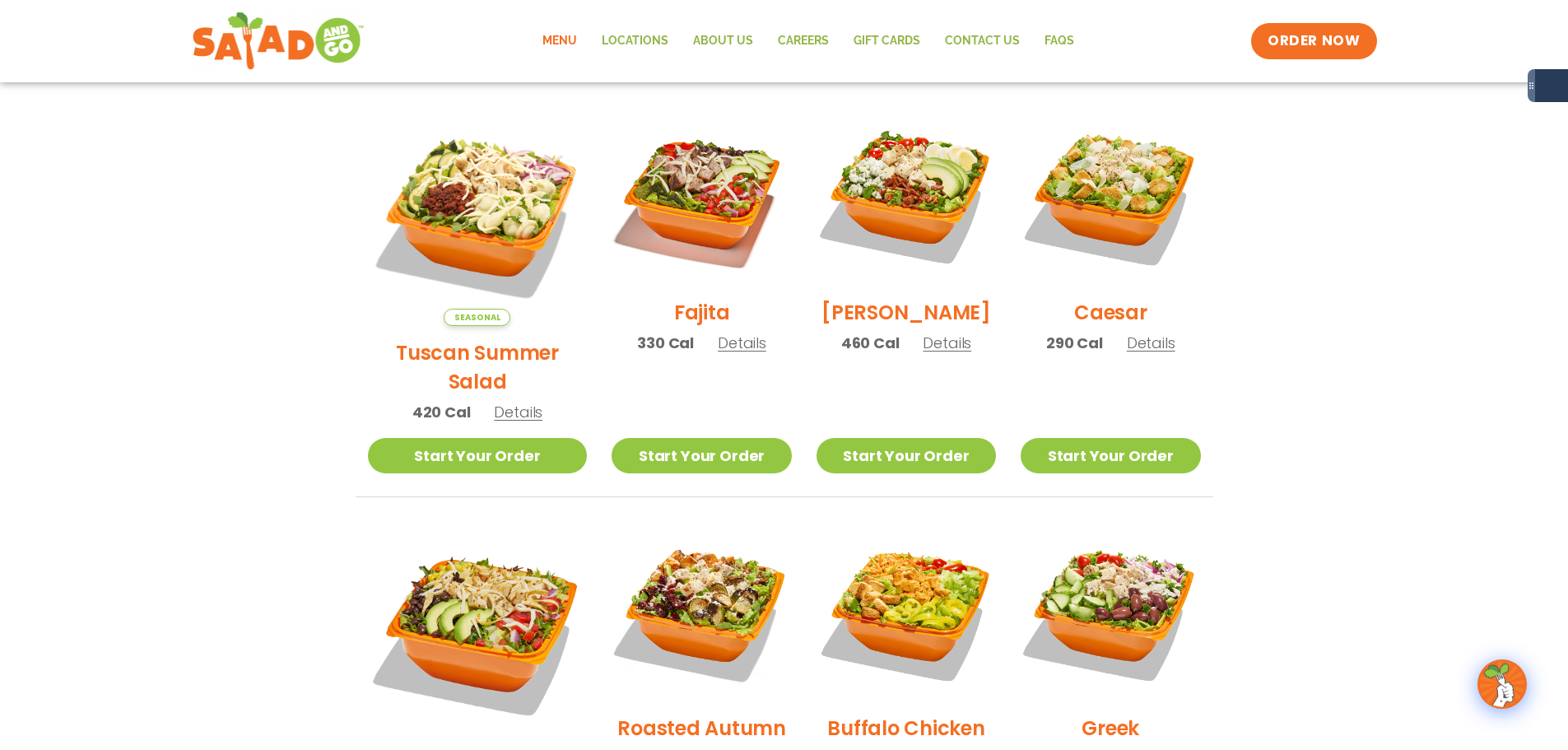
click at [928, 353] on span "Details" at bounding box center [947, 342] width 48 height 20
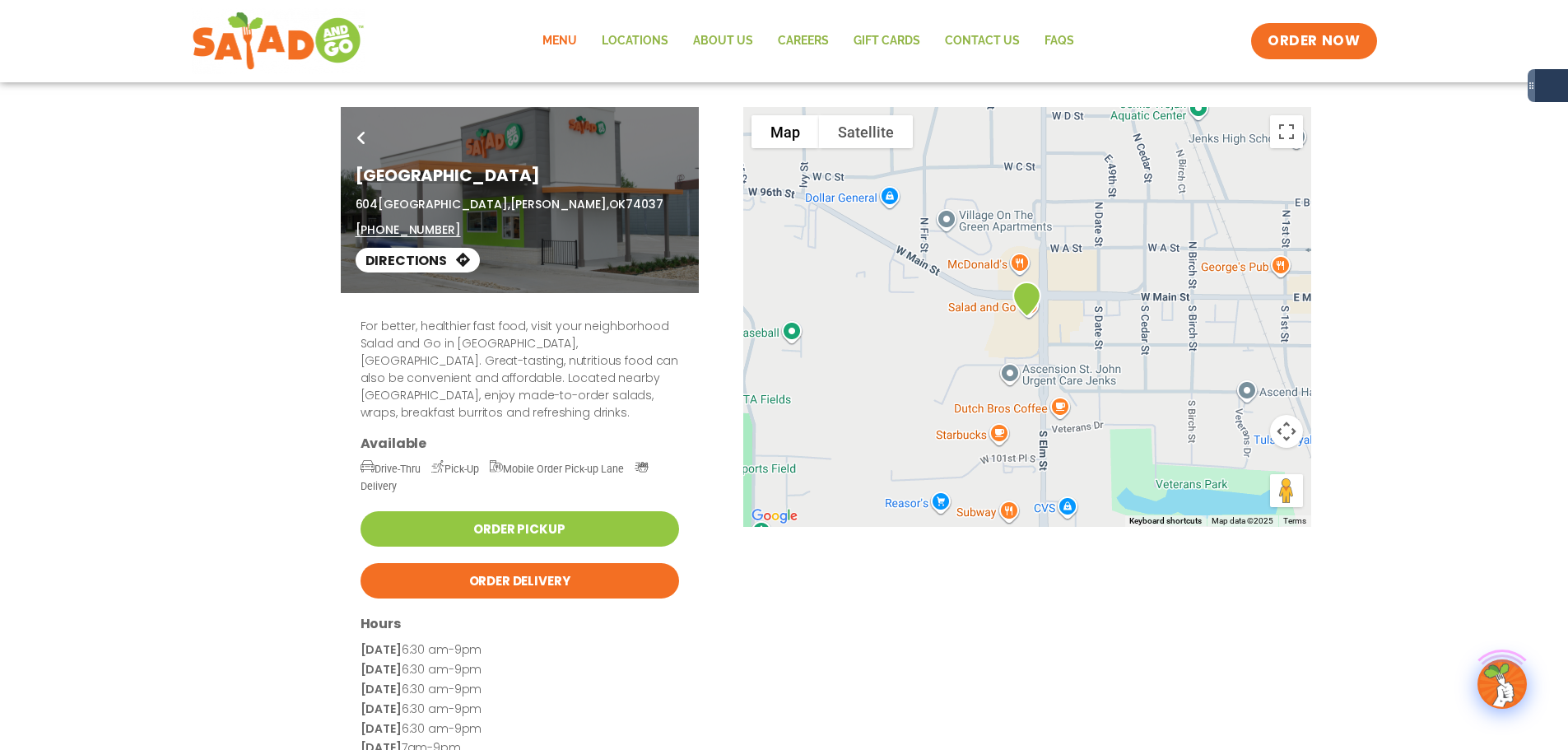
click at [566, 32] on link "Menu" at bounding box center [560, 40] width 60 height 38
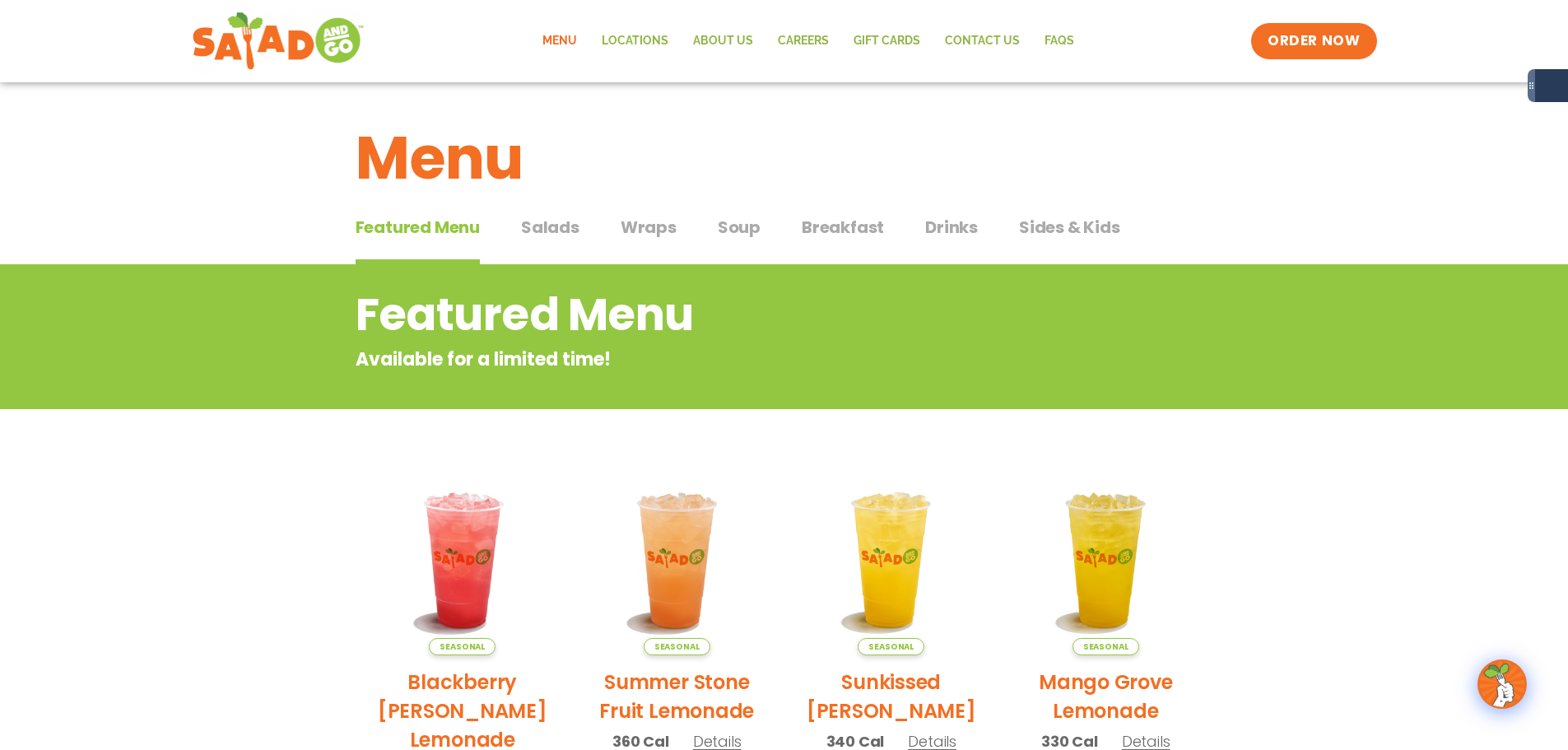
click at [565, 239] on span "Salads" at bounding box center [550, 227] width 59 height 25
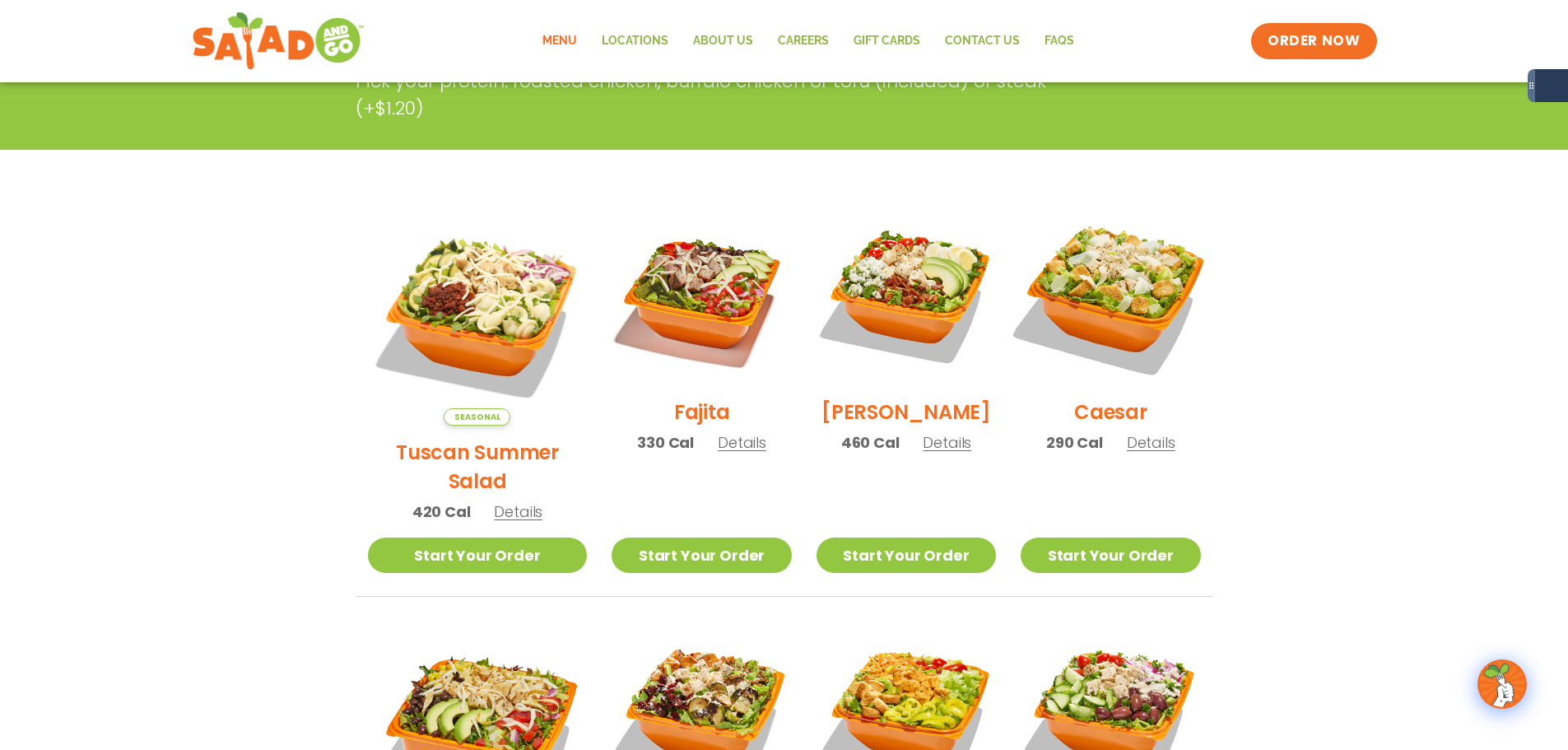
scroll to position [329, 0]
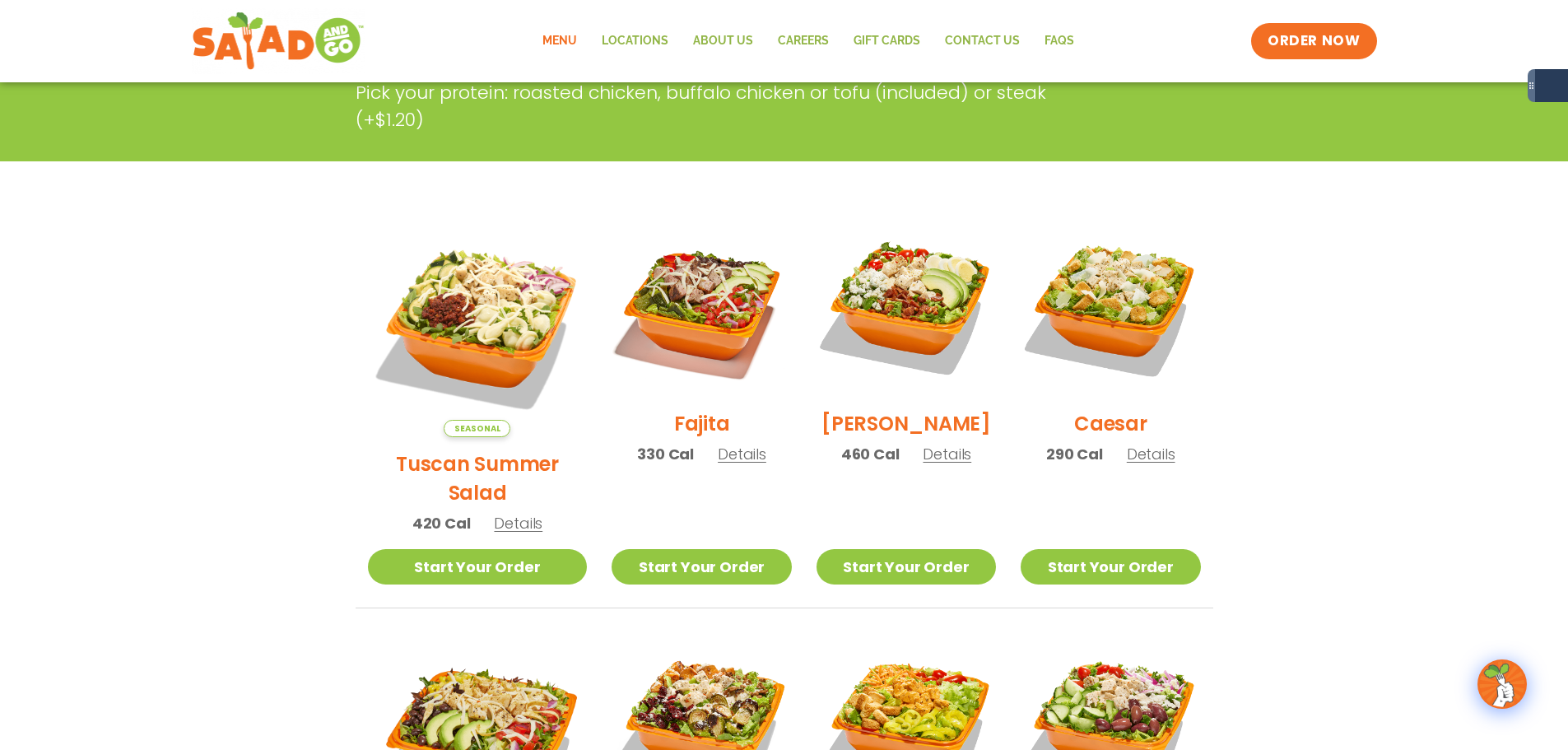
click at [933, 321] on img at bounding box center [906, 307] width 179 height 179
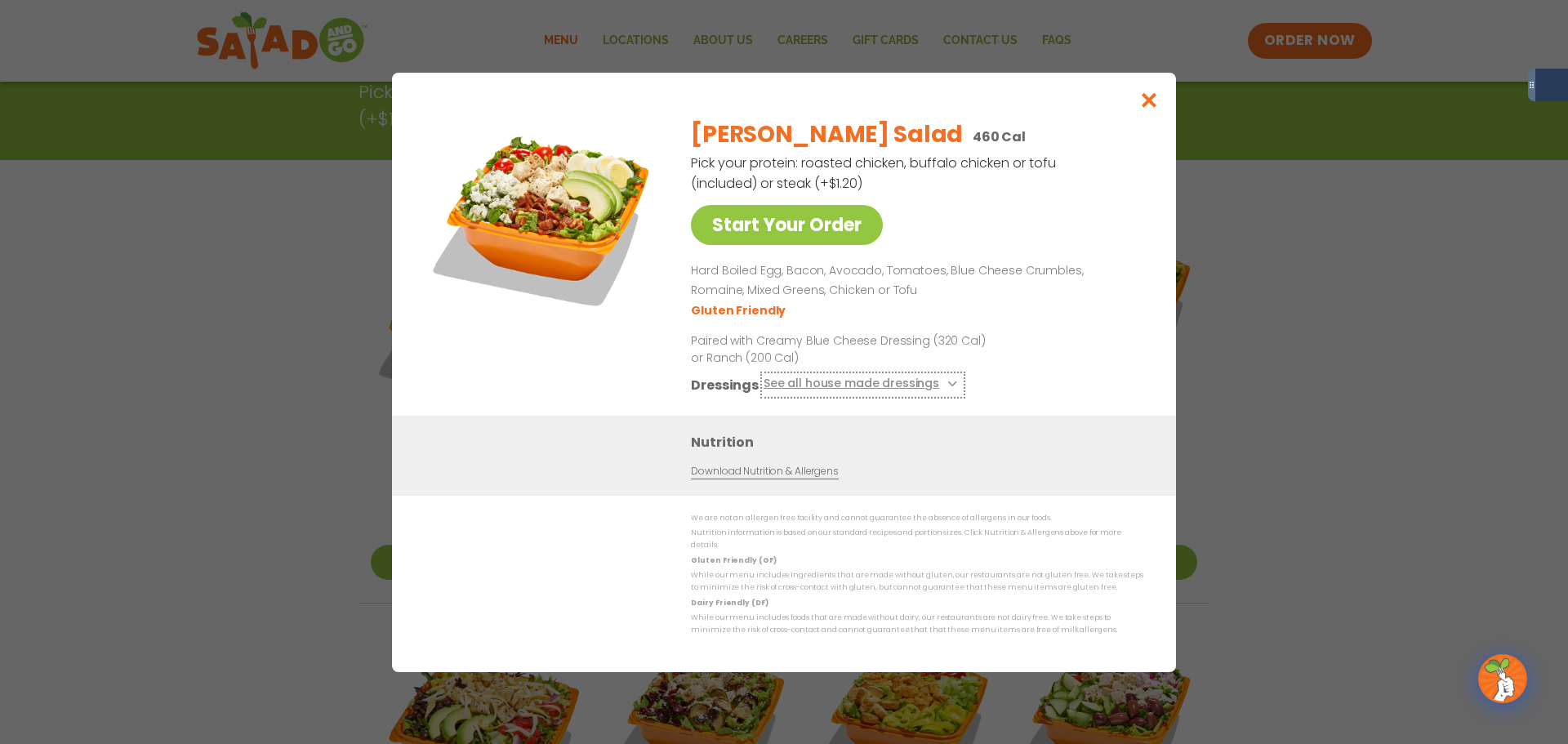
click at [942, 381] on button "See all house made dressings" at bounding box center [862, 384] width 199 height 20
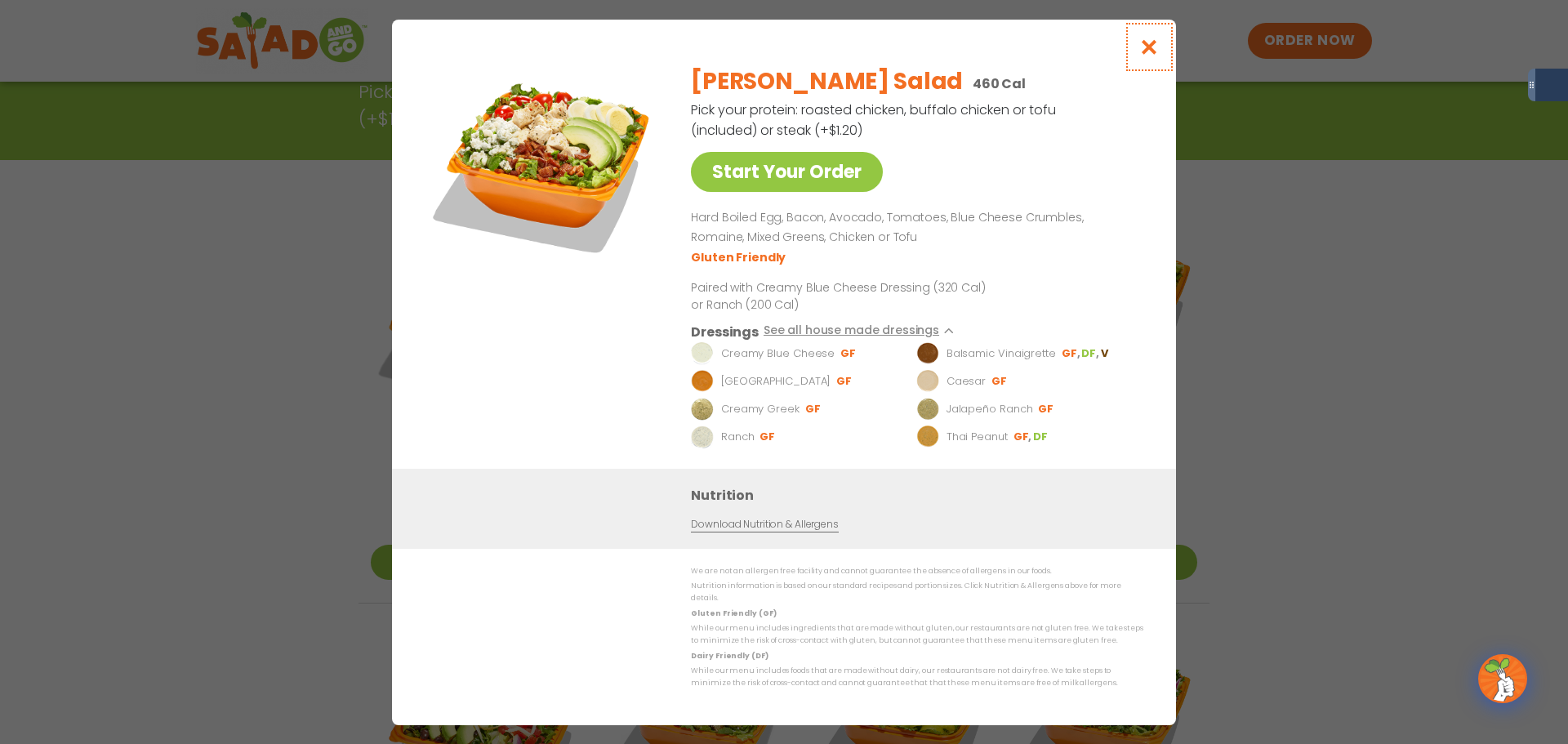
click at [1146, 55] on icon "Close modal" at bounding box center [1149, 47] width 20 height 17
